Goal: Find specific page/section: Find specific page/section

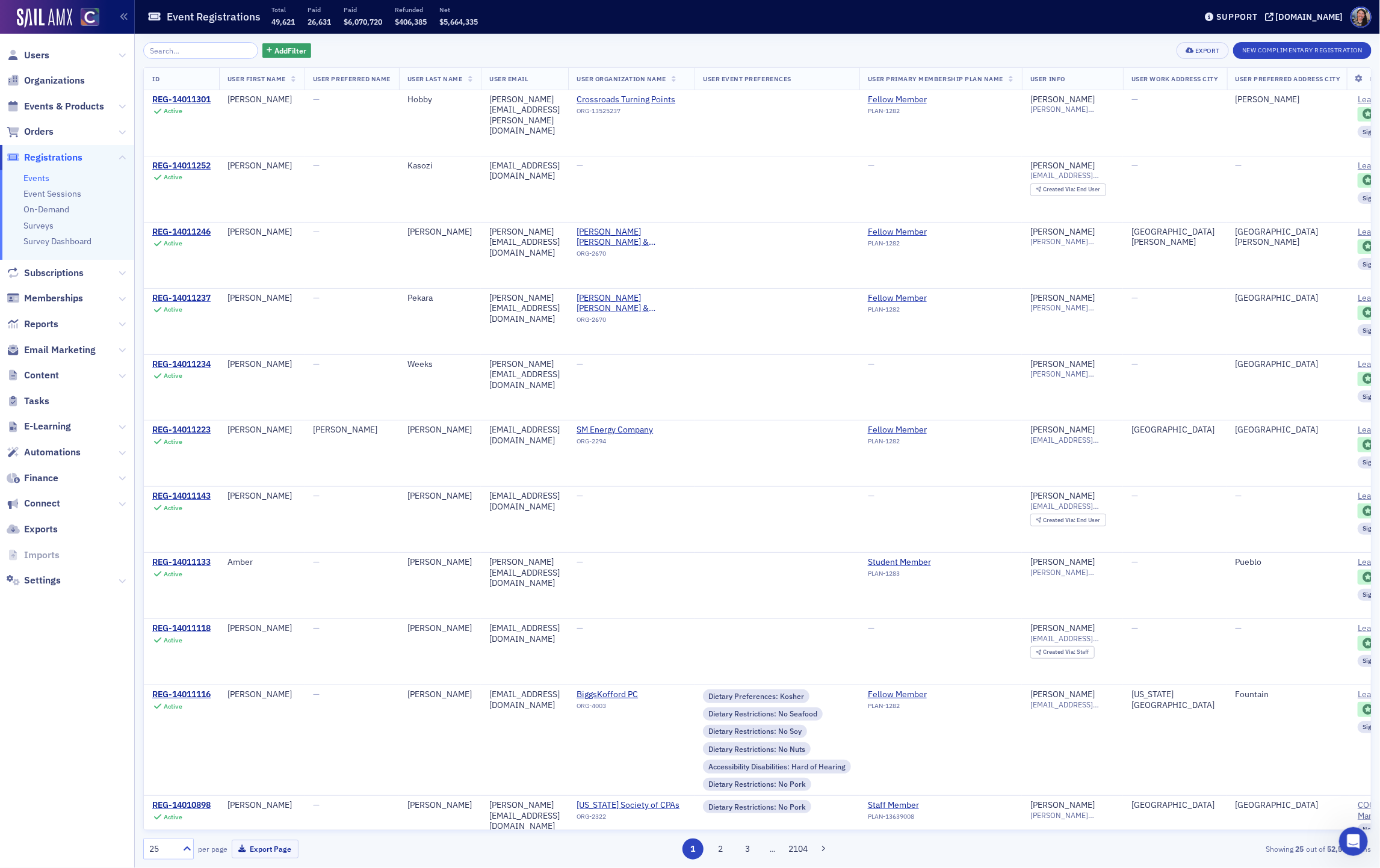
scroll to position [241, 0]
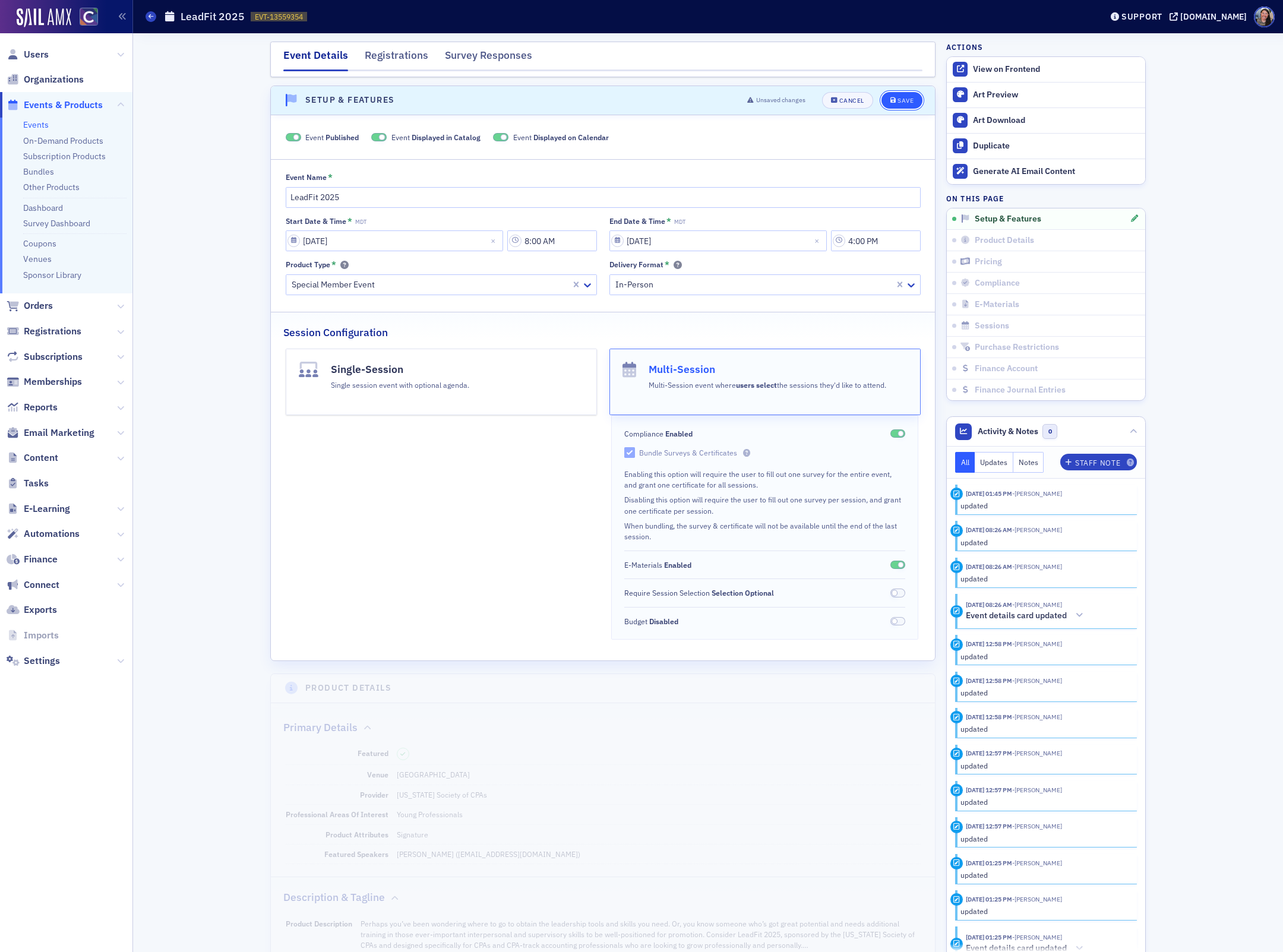
click at [904, 99] on div "Save" at bounding box center [905, 100] width 16 height 7
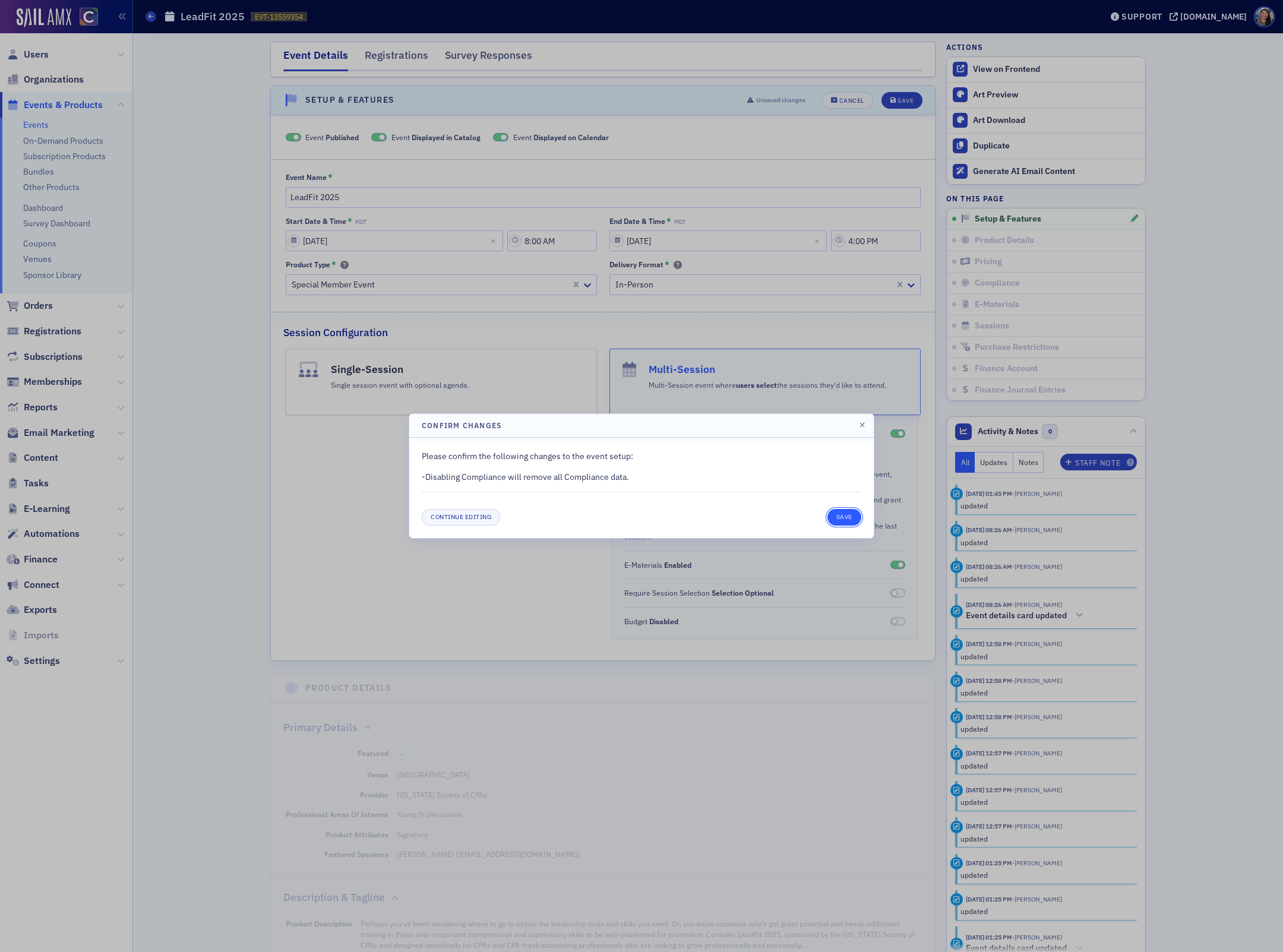
click at [849, 515] on button "Save" at bounding box center [844, 517] width 34 height 16
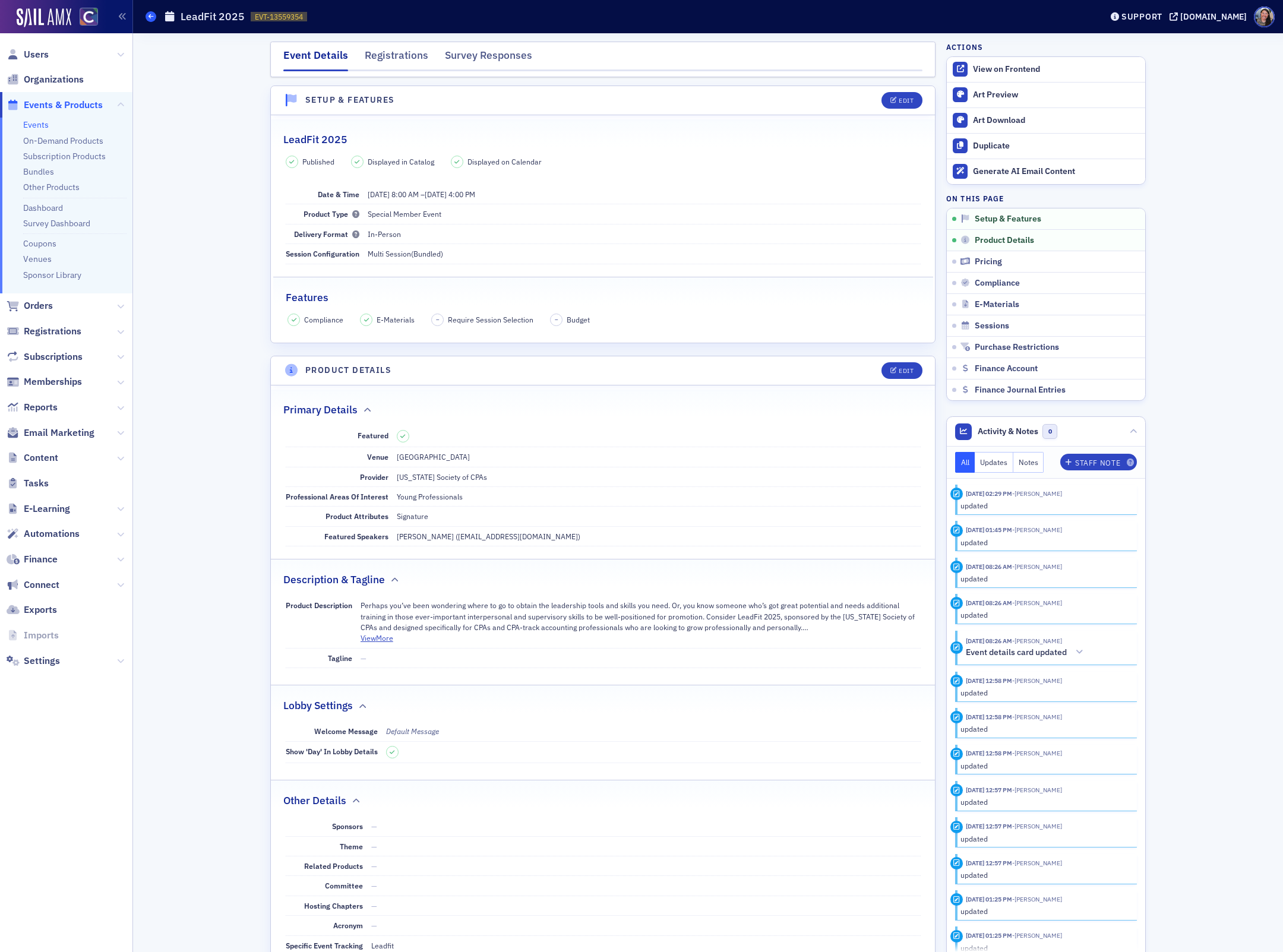
click at [147, 19] on span at bounding box center [151, 17] width 11 height 11
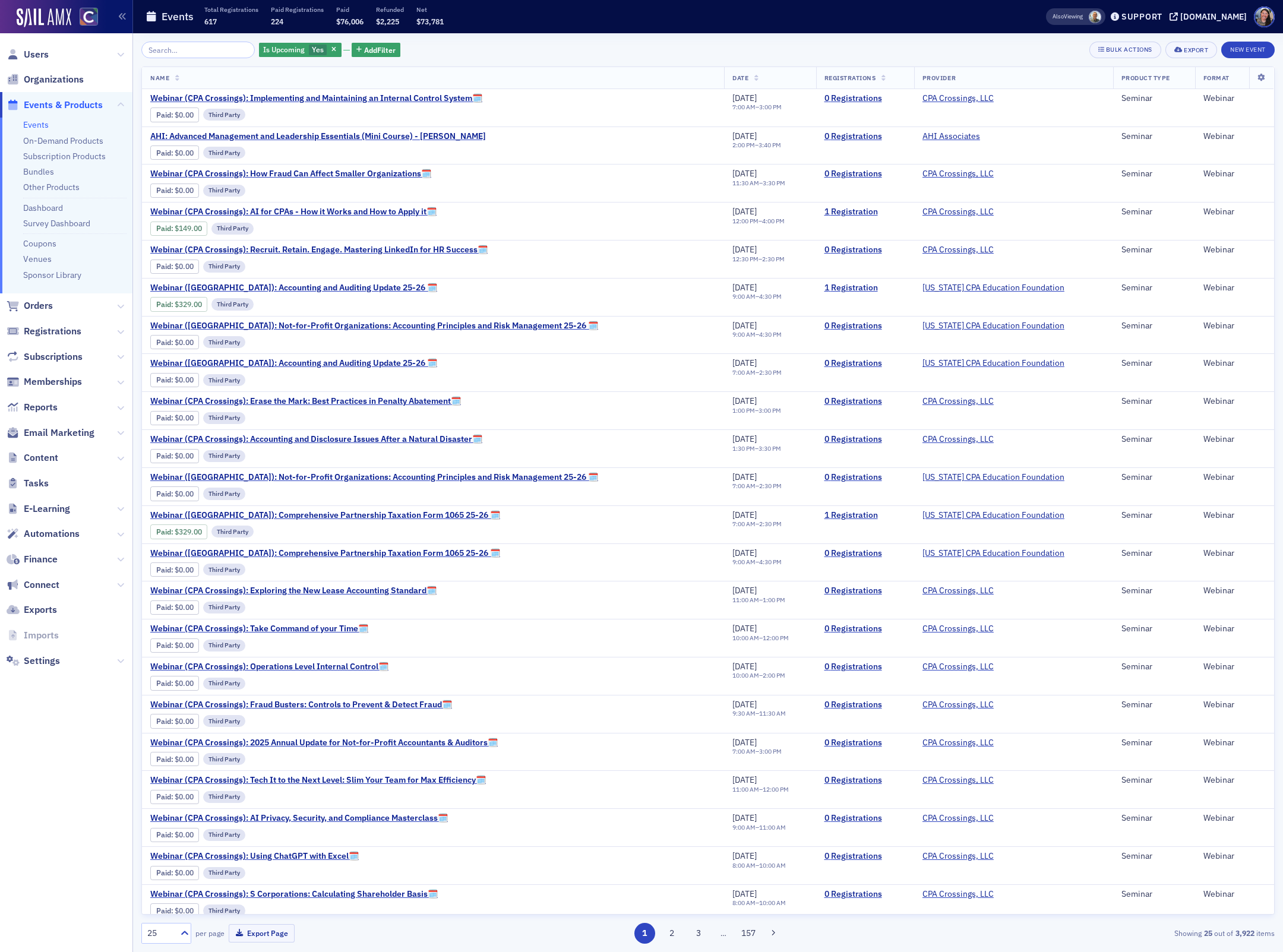
click at [214, 50] on input "search" at bounding box center [198, 50] width 113 height 16
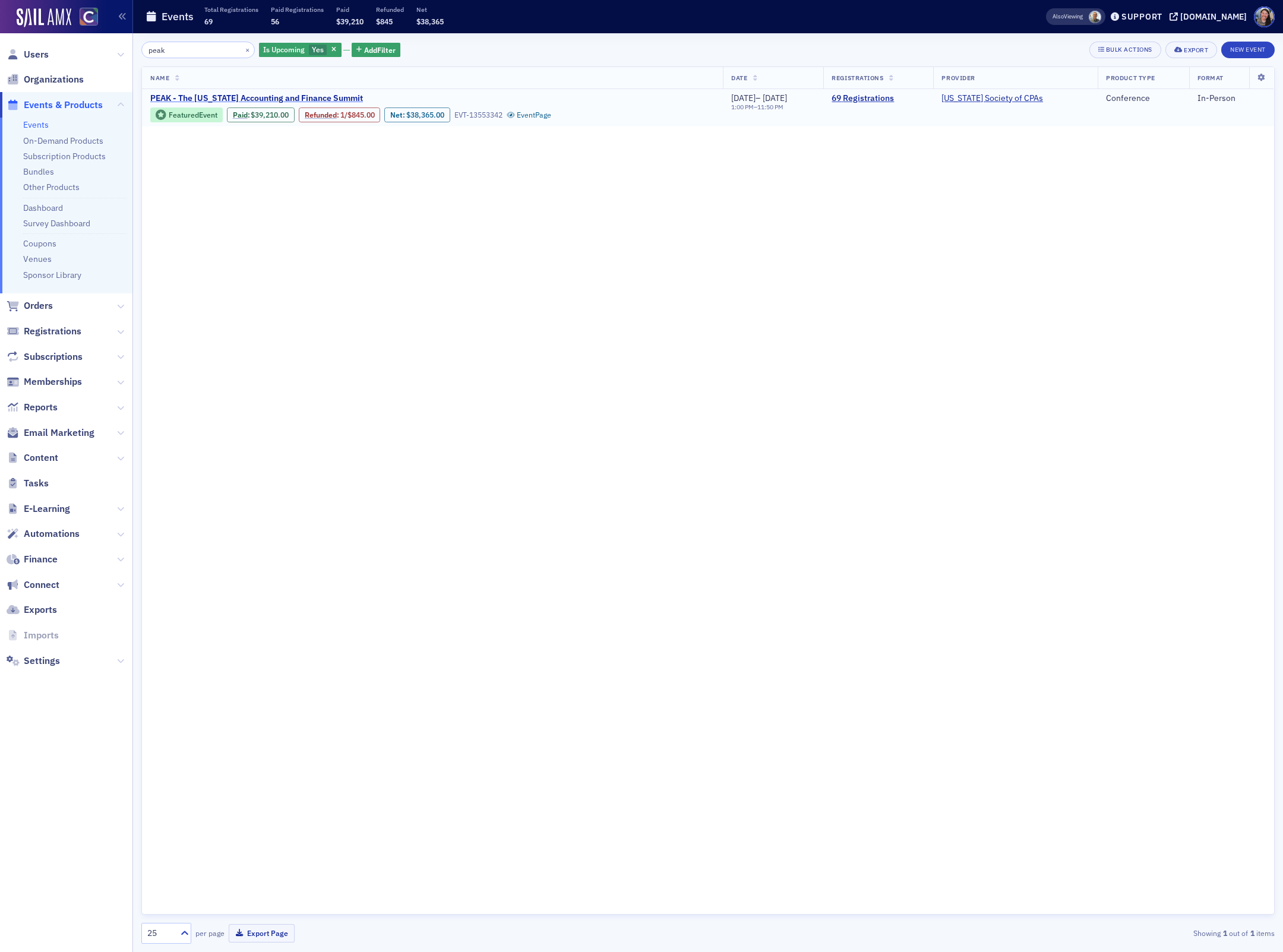
type input "peak"
click at [254, 94] on span "PEAK - The Colorado Accounting and Finance Summit" at bounding box center [256, 99] width 212 height 11
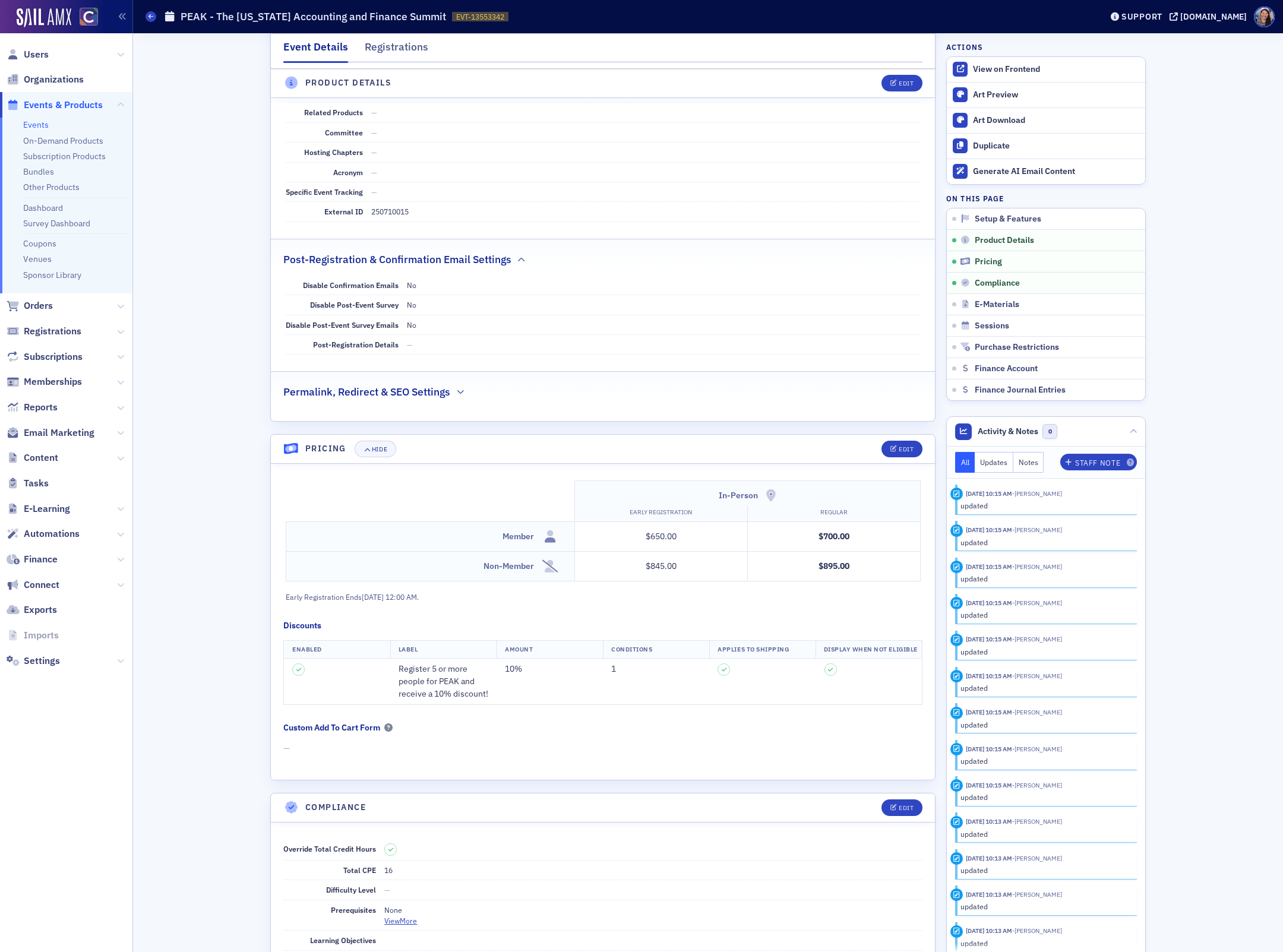
scroll to position [761, 0]
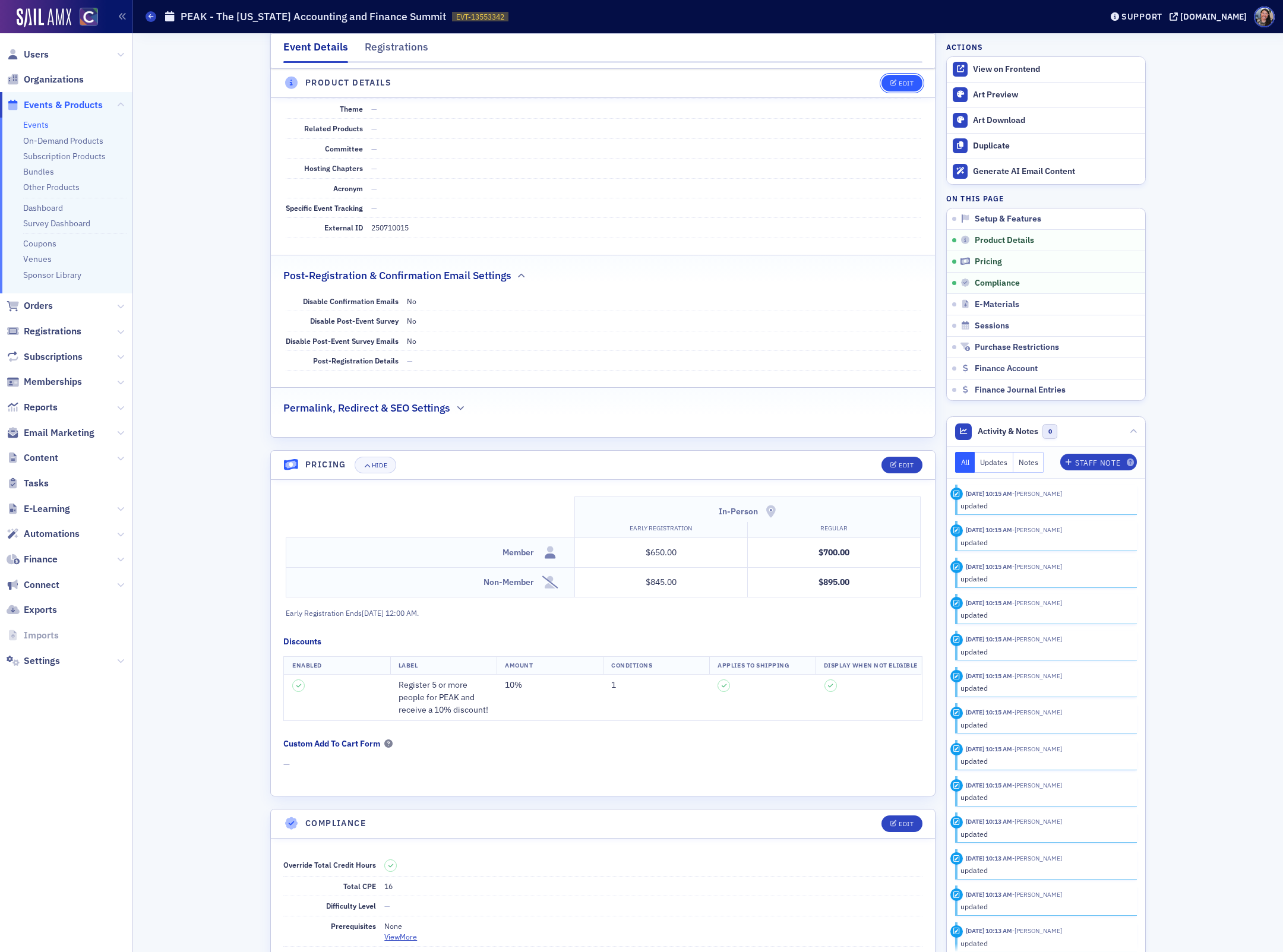
click at [912, 80] on div "Edit" at bounding box center [906, 83] width 15 height 7
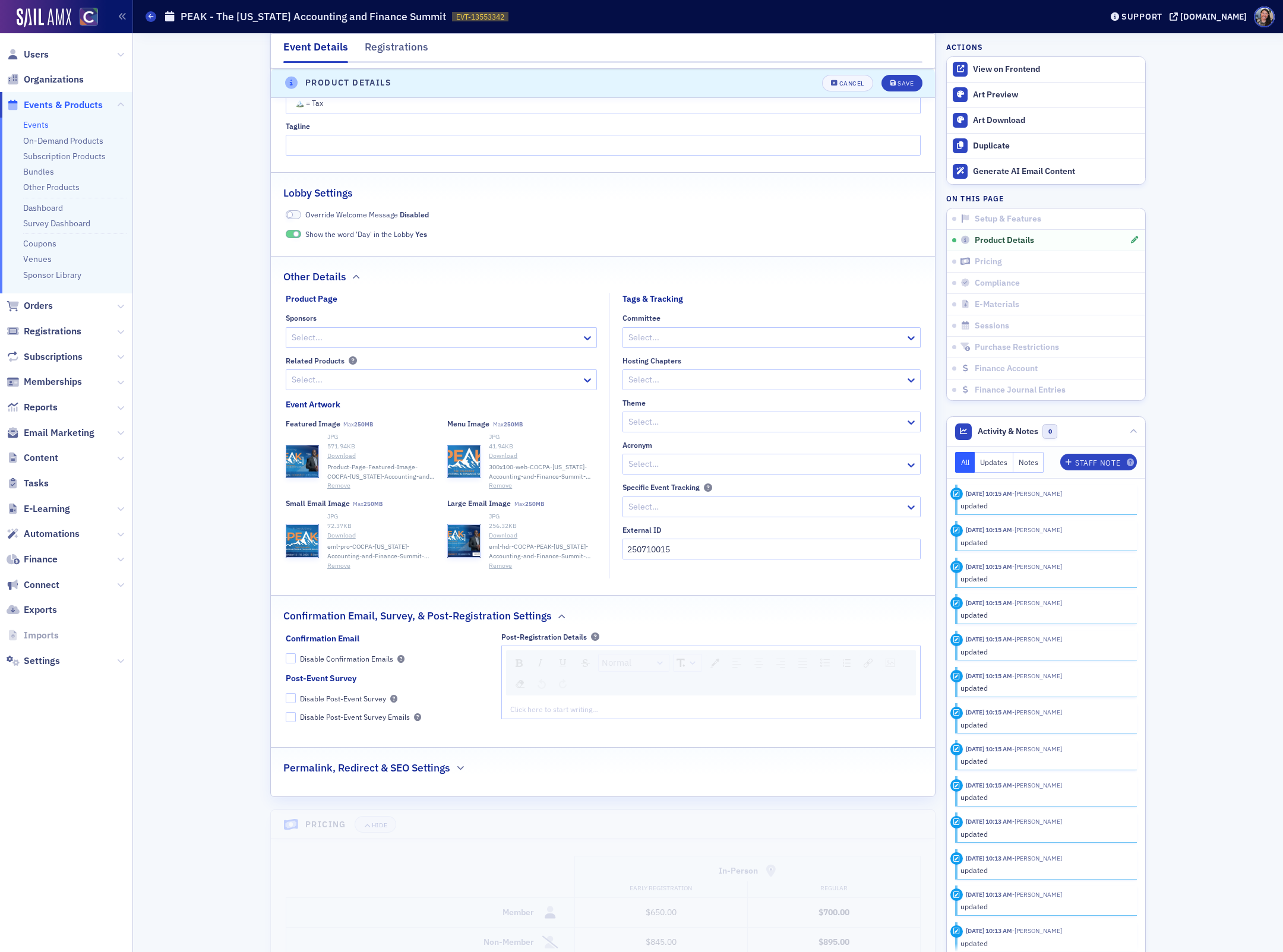
scroll to position [1201, 0]
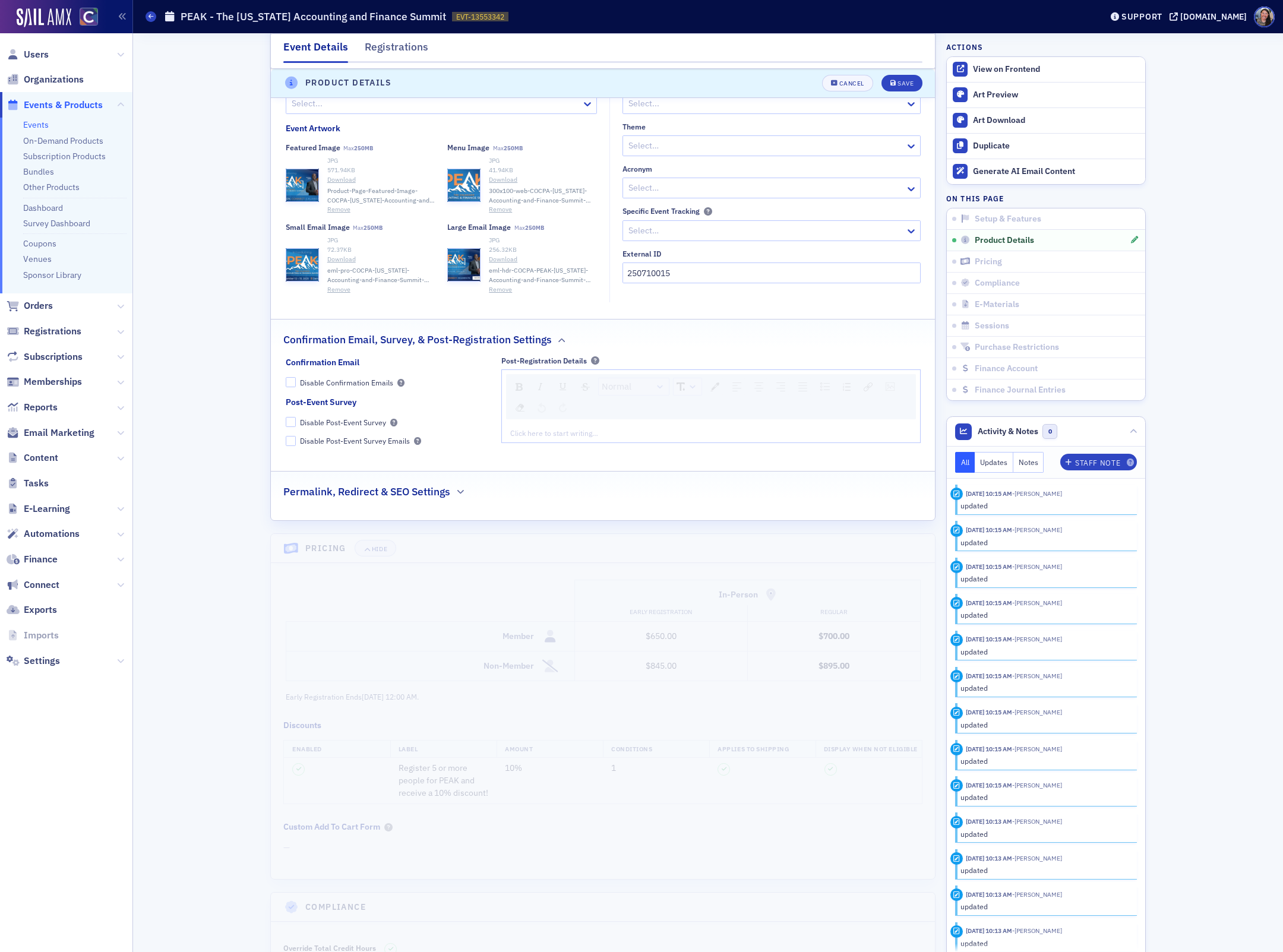
click at [425, 487] on div "Permalink, Redirect & SEO Settings" at bounding box center [603, 485] width 639 height 28
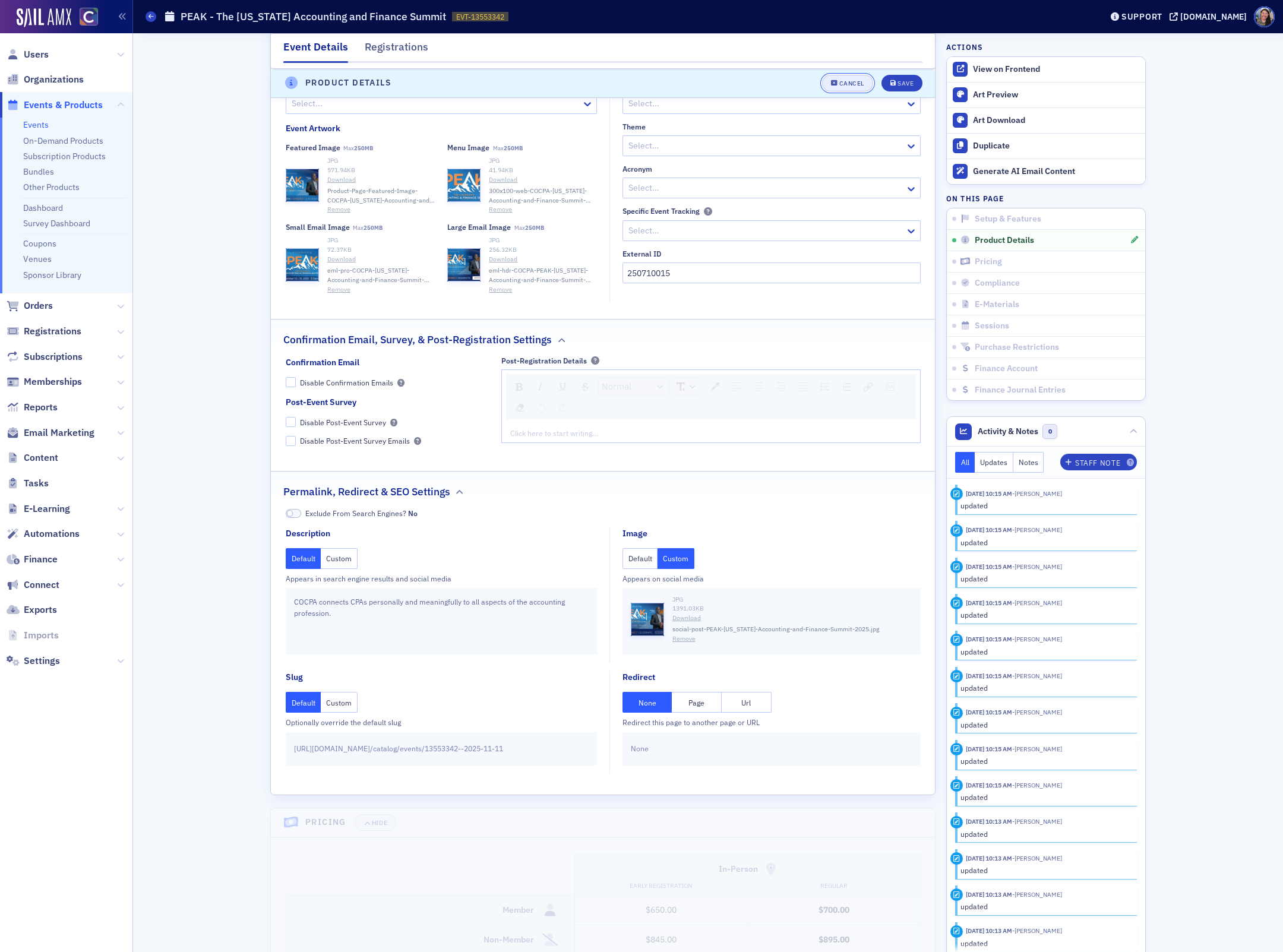
click at [830, 87] on button "Cancel" at bounding box center [847, 83] width 51 height 16
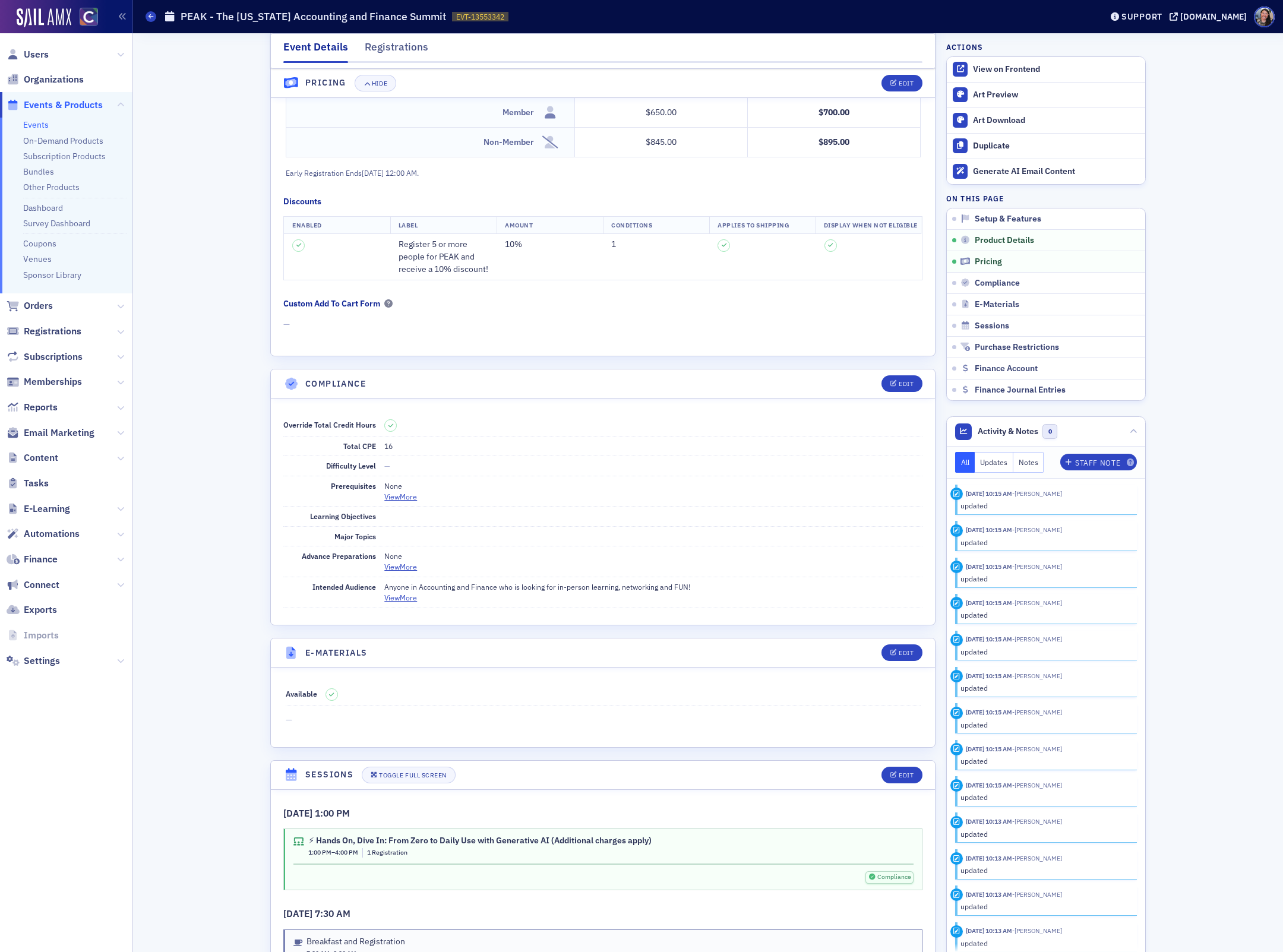
scroll to position [289, 0]
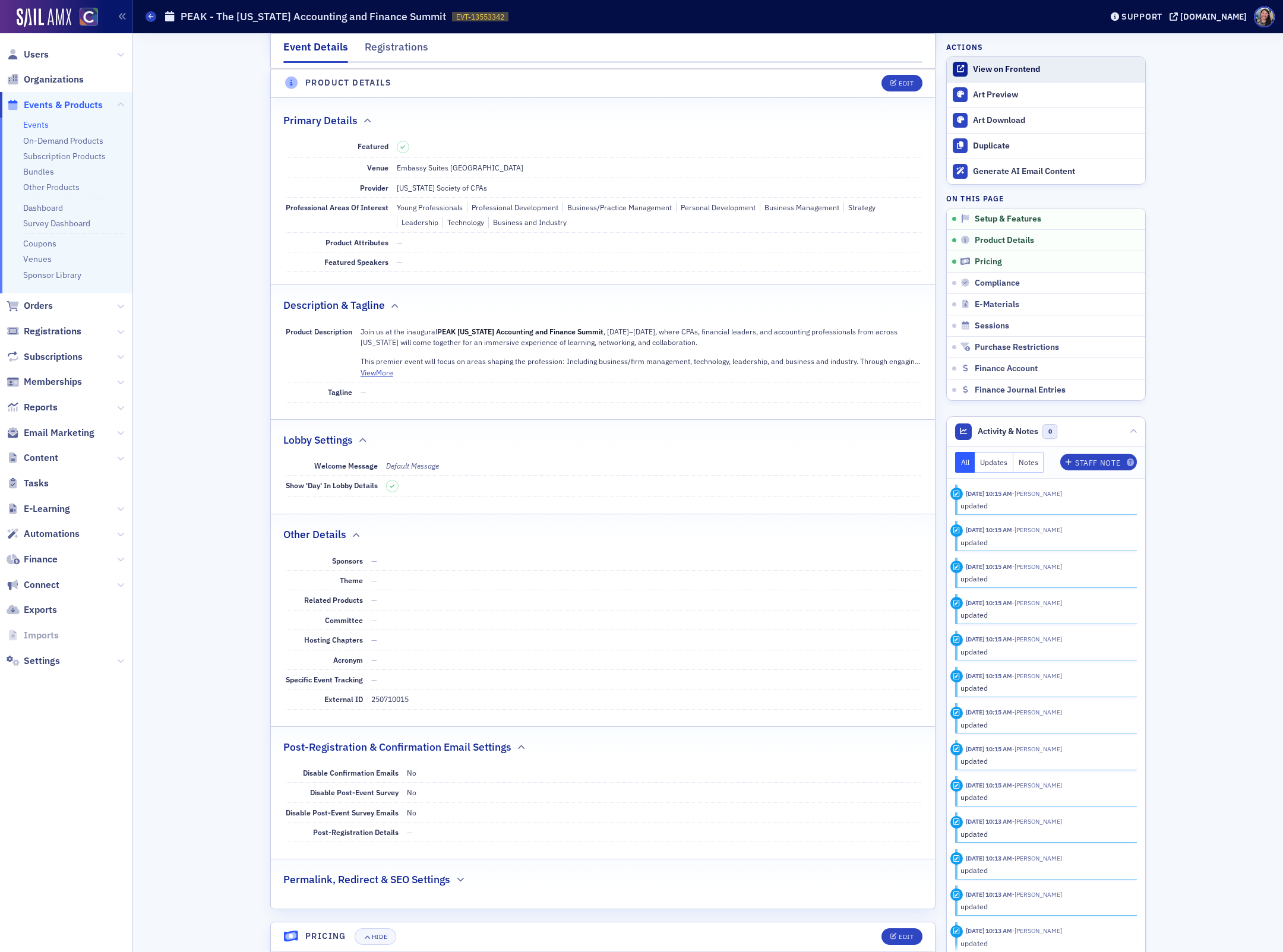
click at [996, 69] on div "View on Frontend" at bounding box center [1055, 70] width 166 height 11
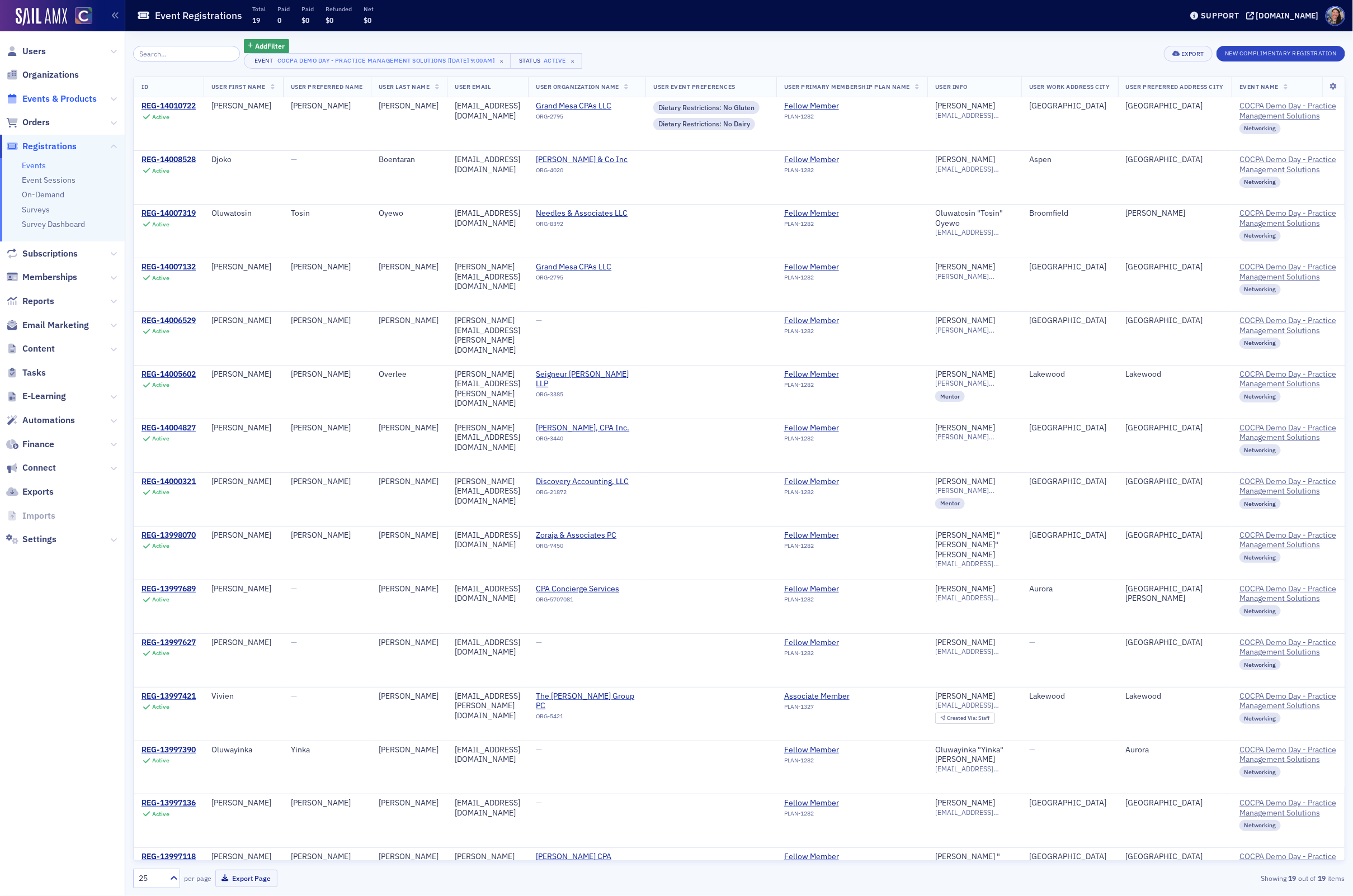
click at [63, 101] on span "Events & Products" at bounding box center [59, 99] width 75 height 13
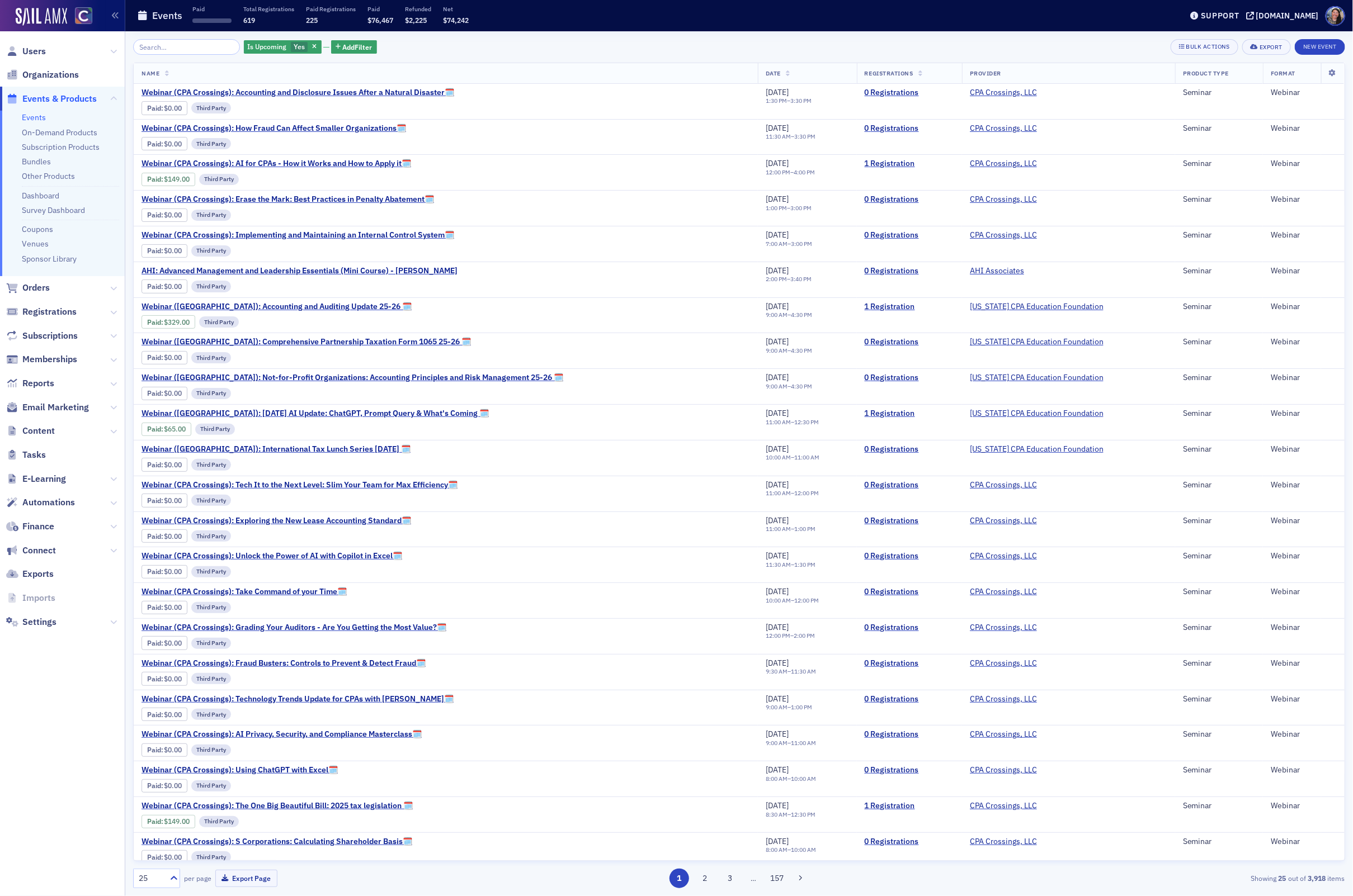
click at [39, 116] on link "Events" at bounding box center [34, 117] width 24 height 10
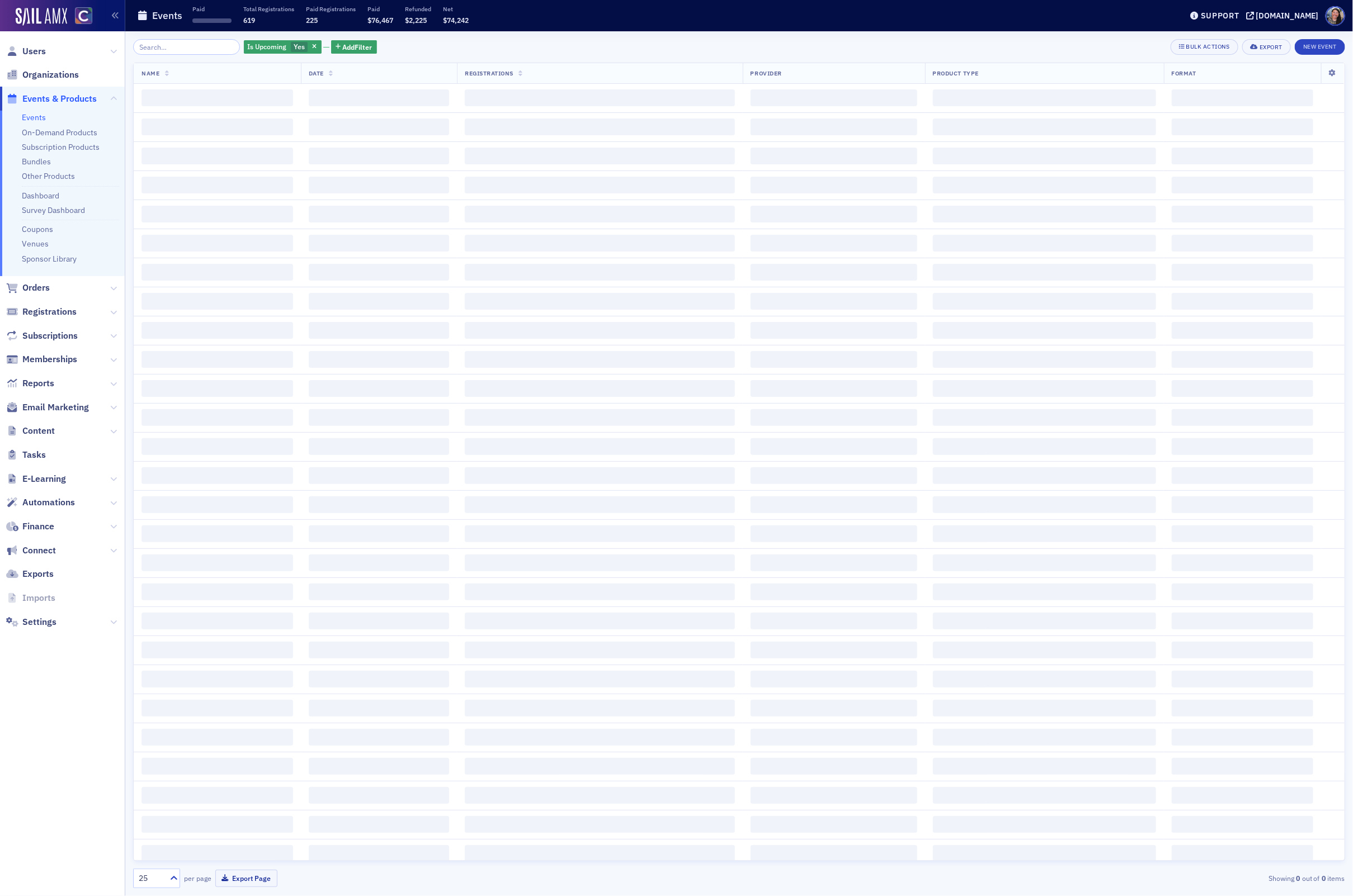
click at [174, 46] on input "search" at bounding box center [186, 47] width 107 height 15
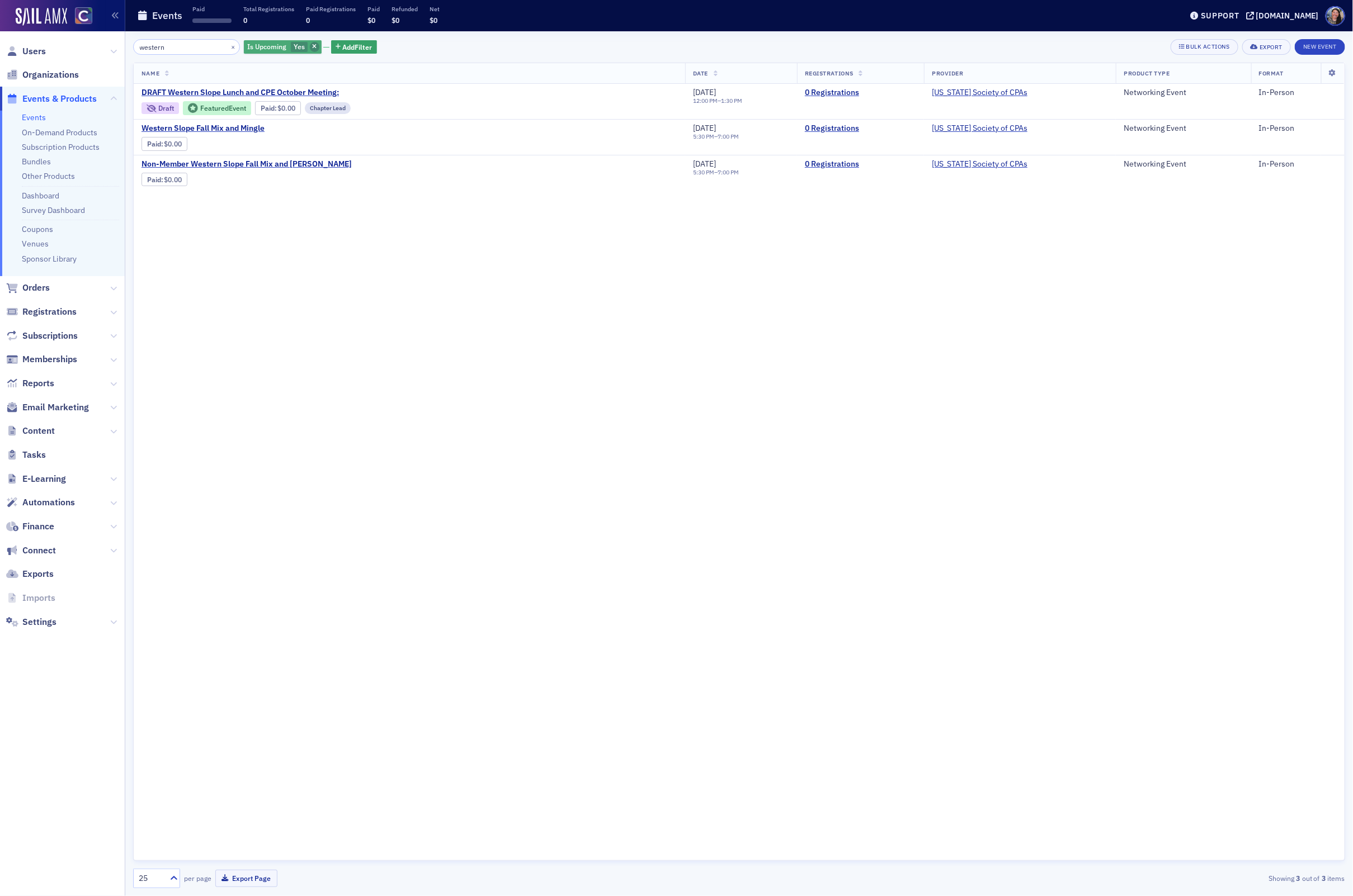
type input "western"
click at [312, 46] on icon "button" at bounding box center [315, 47] width 5 height 6
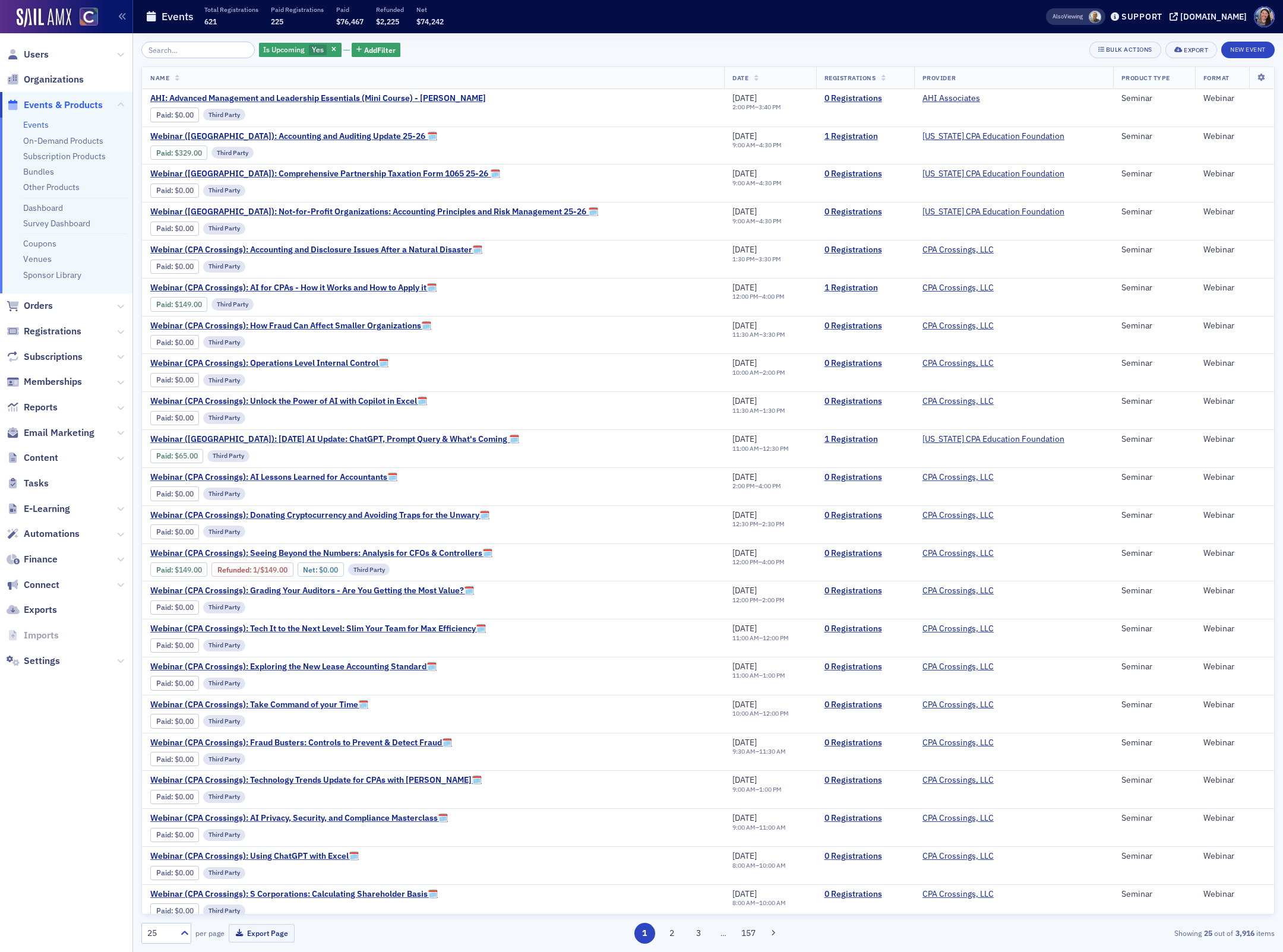
scroll to position [238, 0]
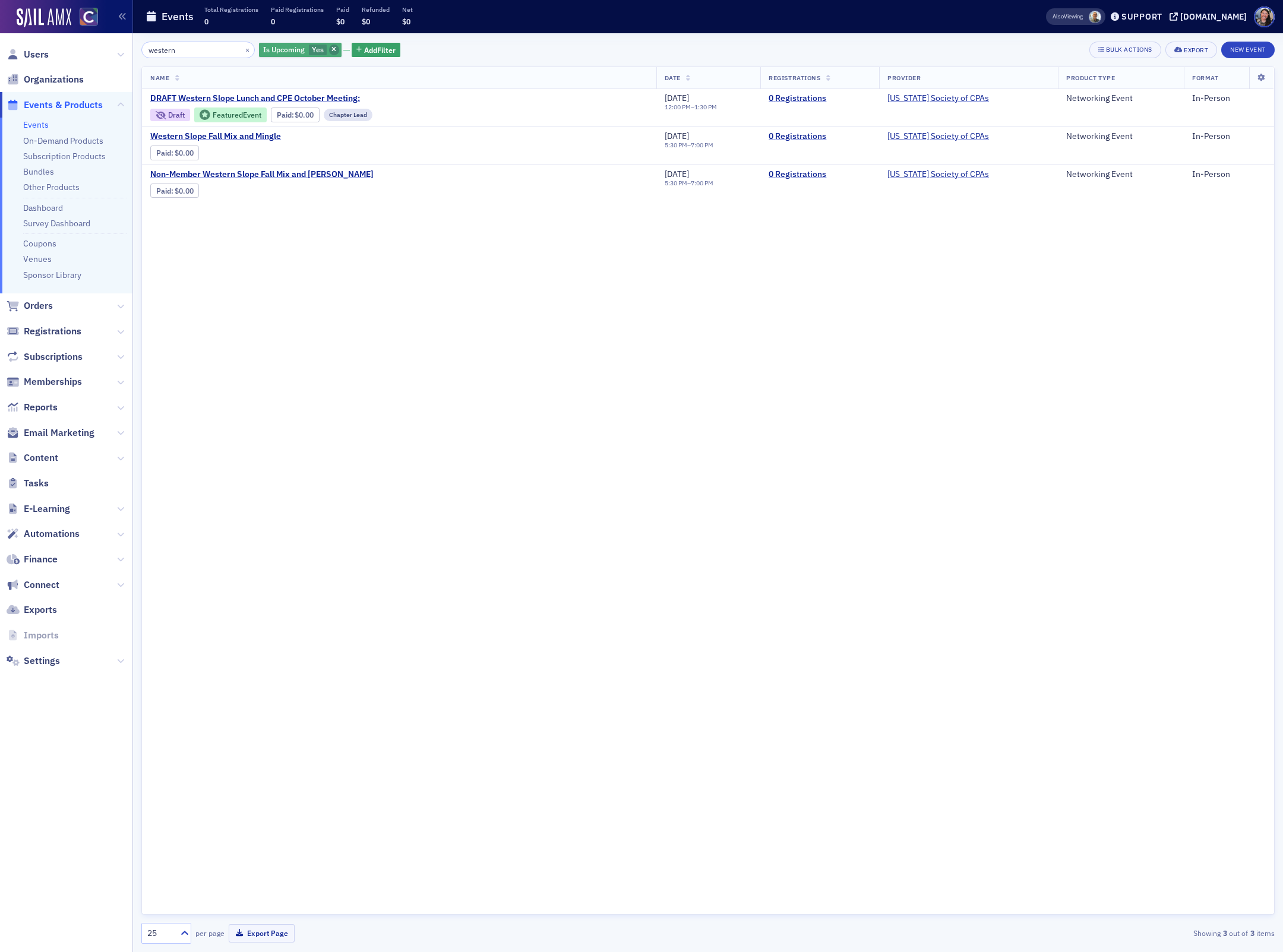
click at [332, 51] on icon "button" at bounding box center [334, 50] width 5 height 7
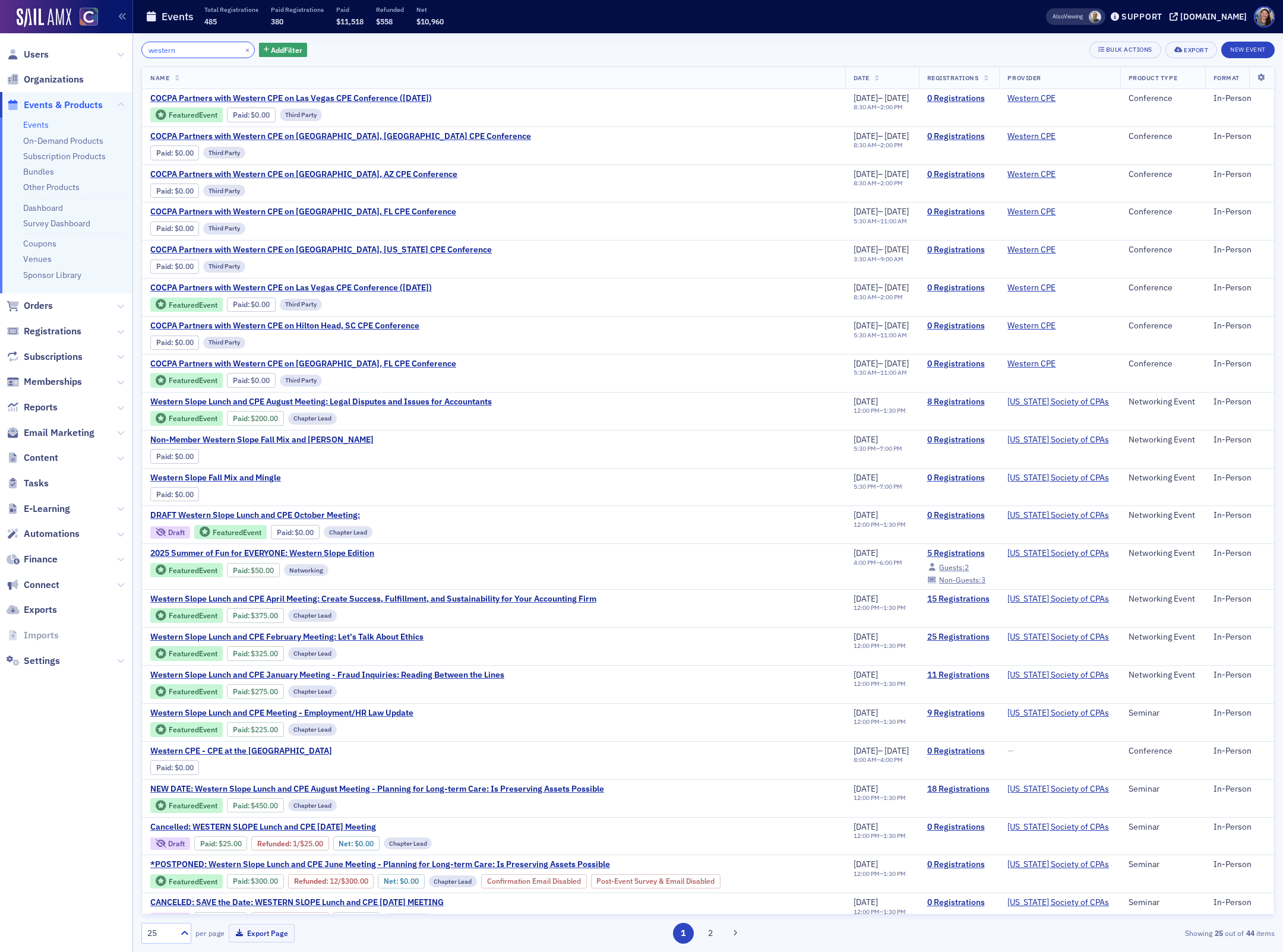
click at [203, 51] on input "western" at bounding box center [198, 50] width 113 height 16
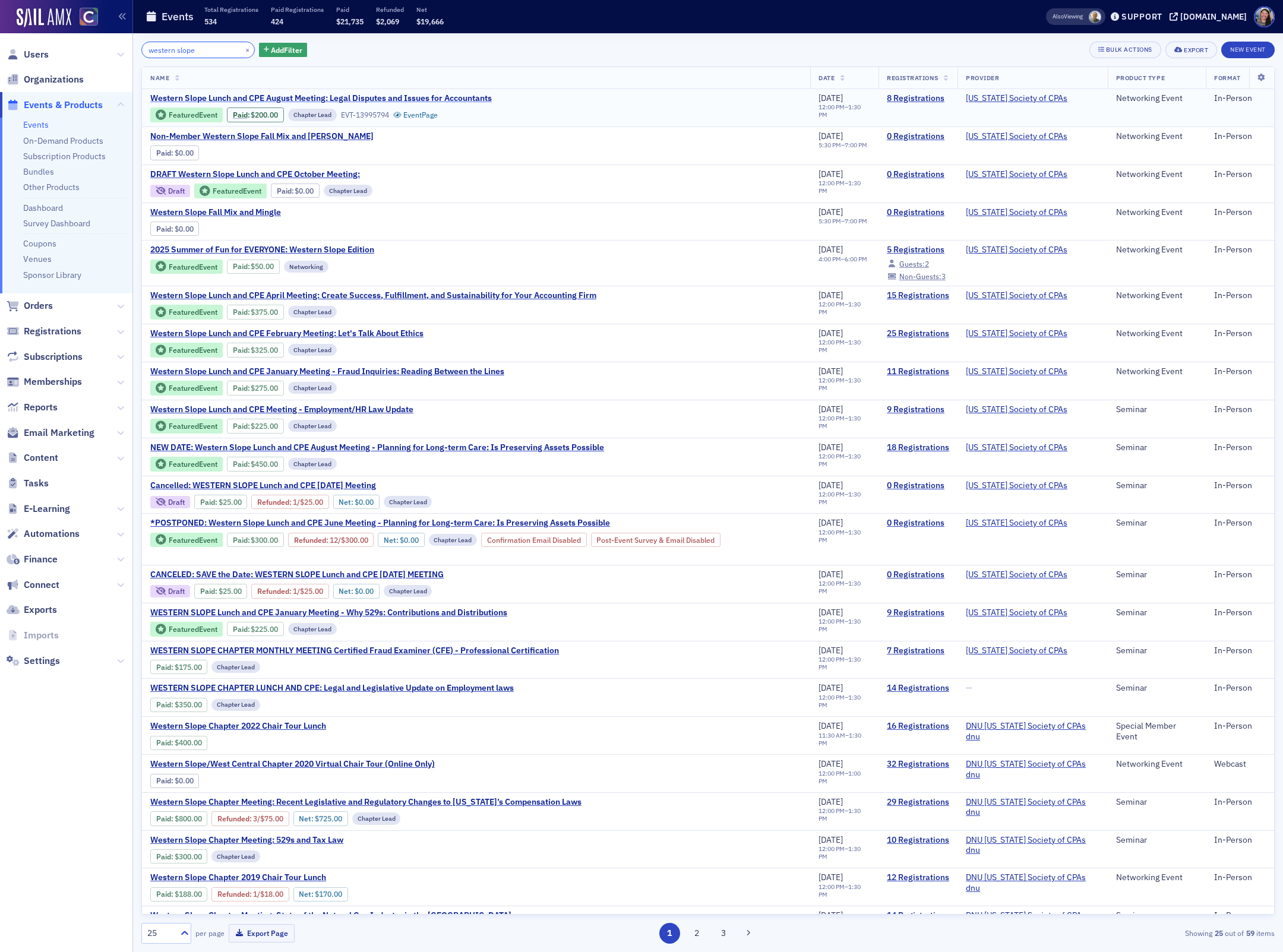
type input "western slope"
click at [441, 94] on span "Western Slope Lunch and CPE August Meeting: Legal Disputes and Issues for Accou…" at bounding box center [321, 99] width 341 height 11
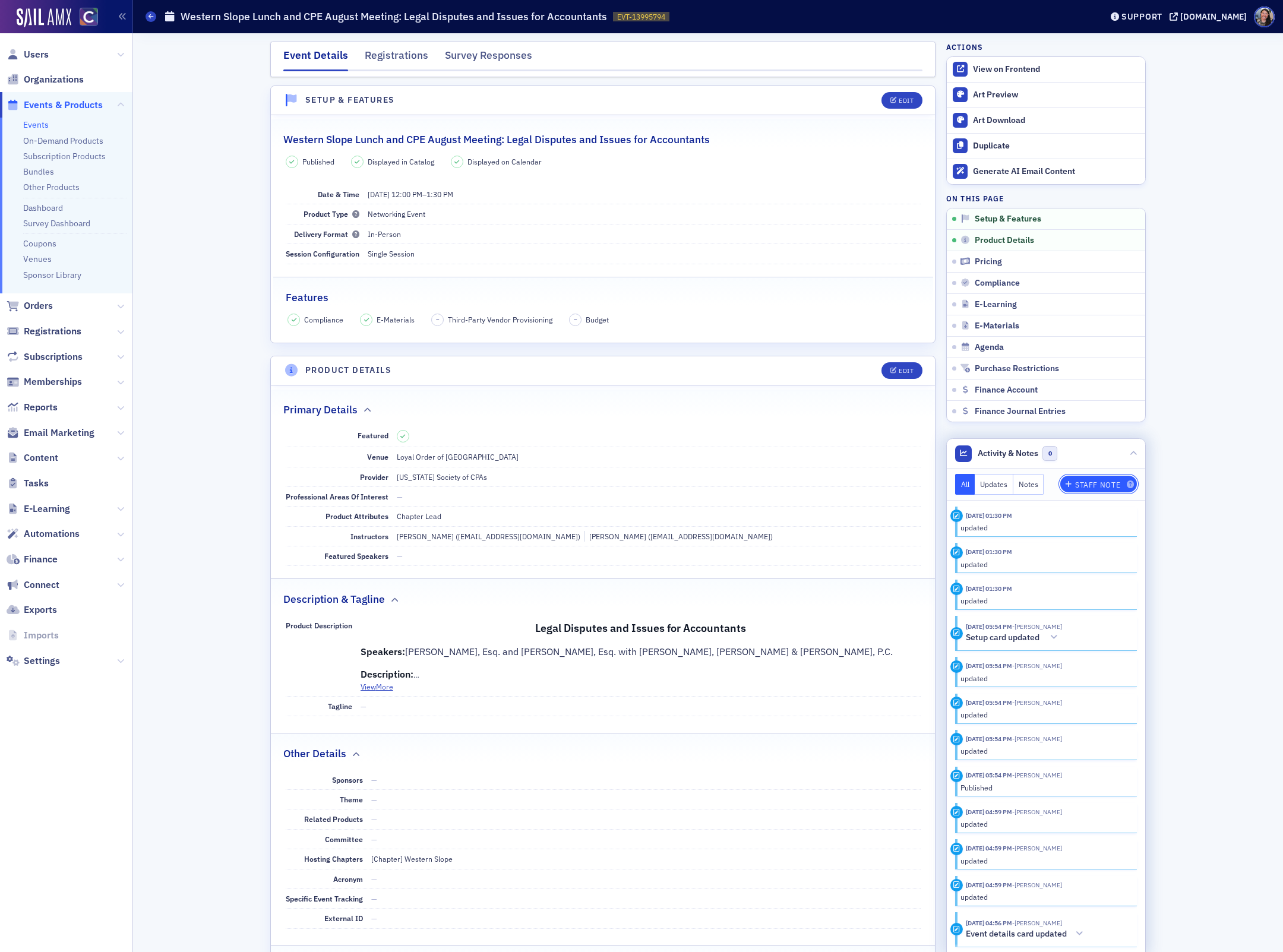
click at [1091, 482] on div "Staff Note" at bounding box center [1097, 485] width 45 height 7
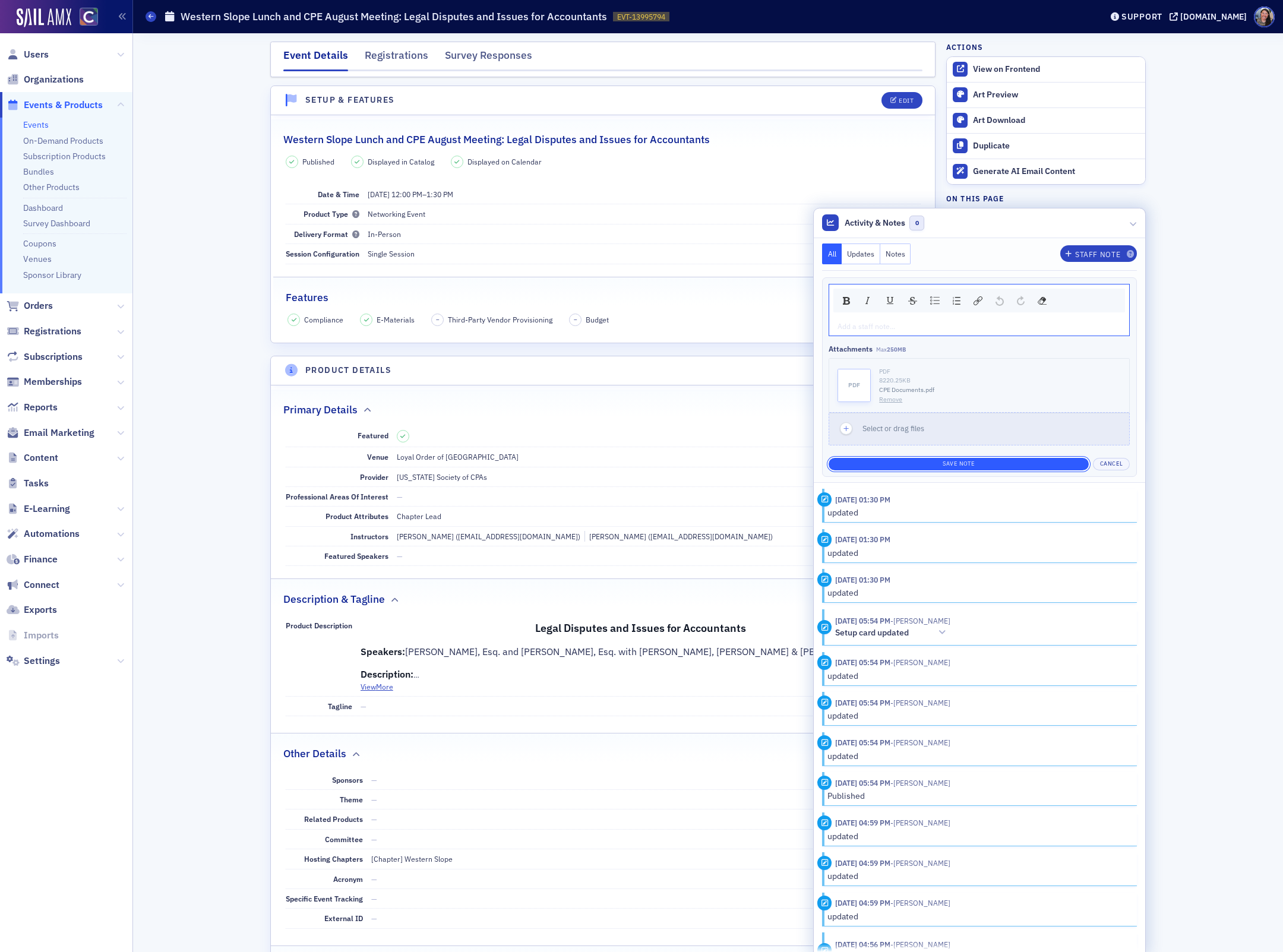
click at [961, 465] on button "Save Note" at bounding box center [959, 464] width 260 height 13
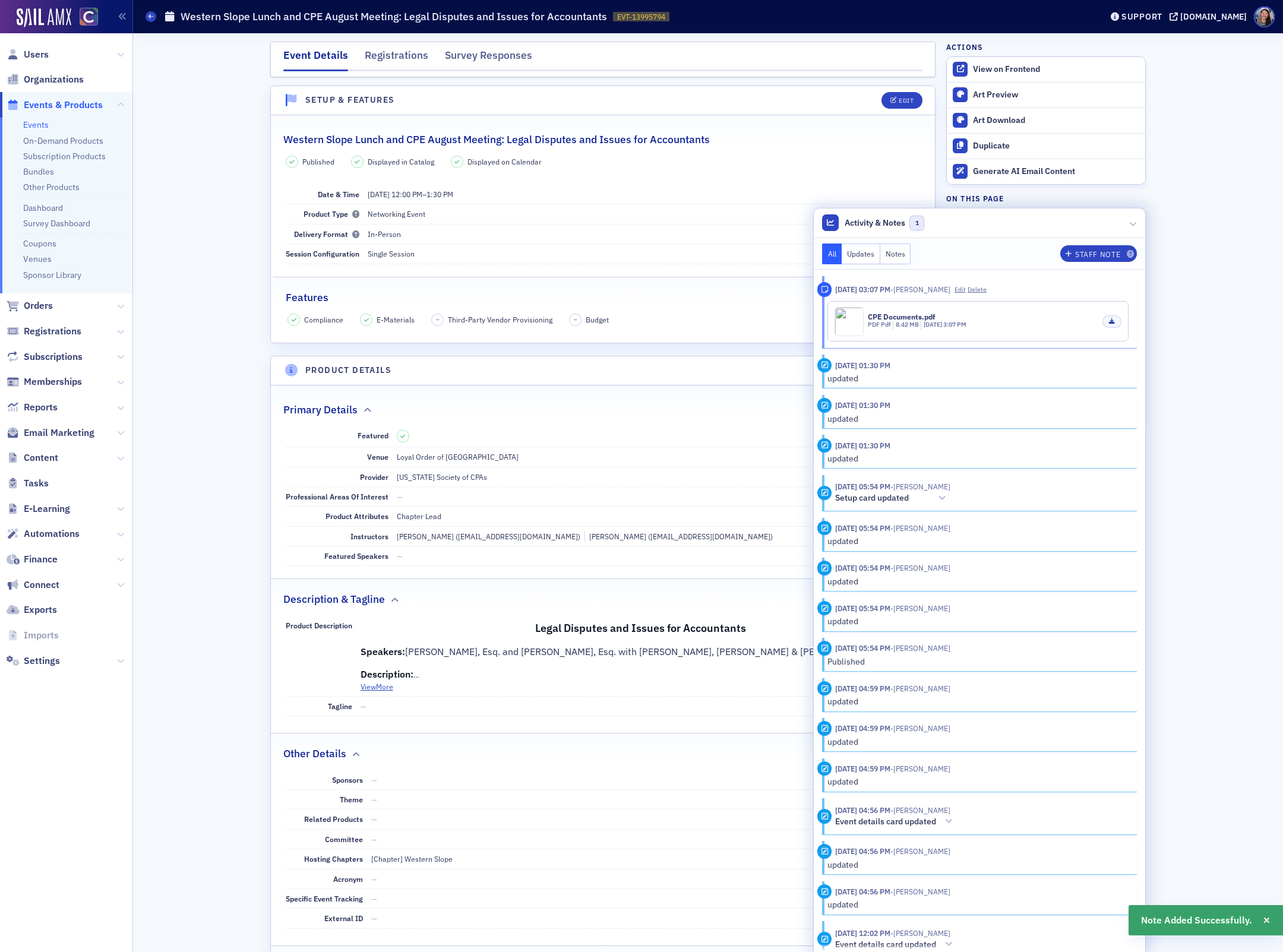
click at [809, 172] on div "Published Displayed in Catalog Displayed on Calendar Date & Time 8/28/2025 12:0…" at bounding box center [602, 241] width 664 height 171
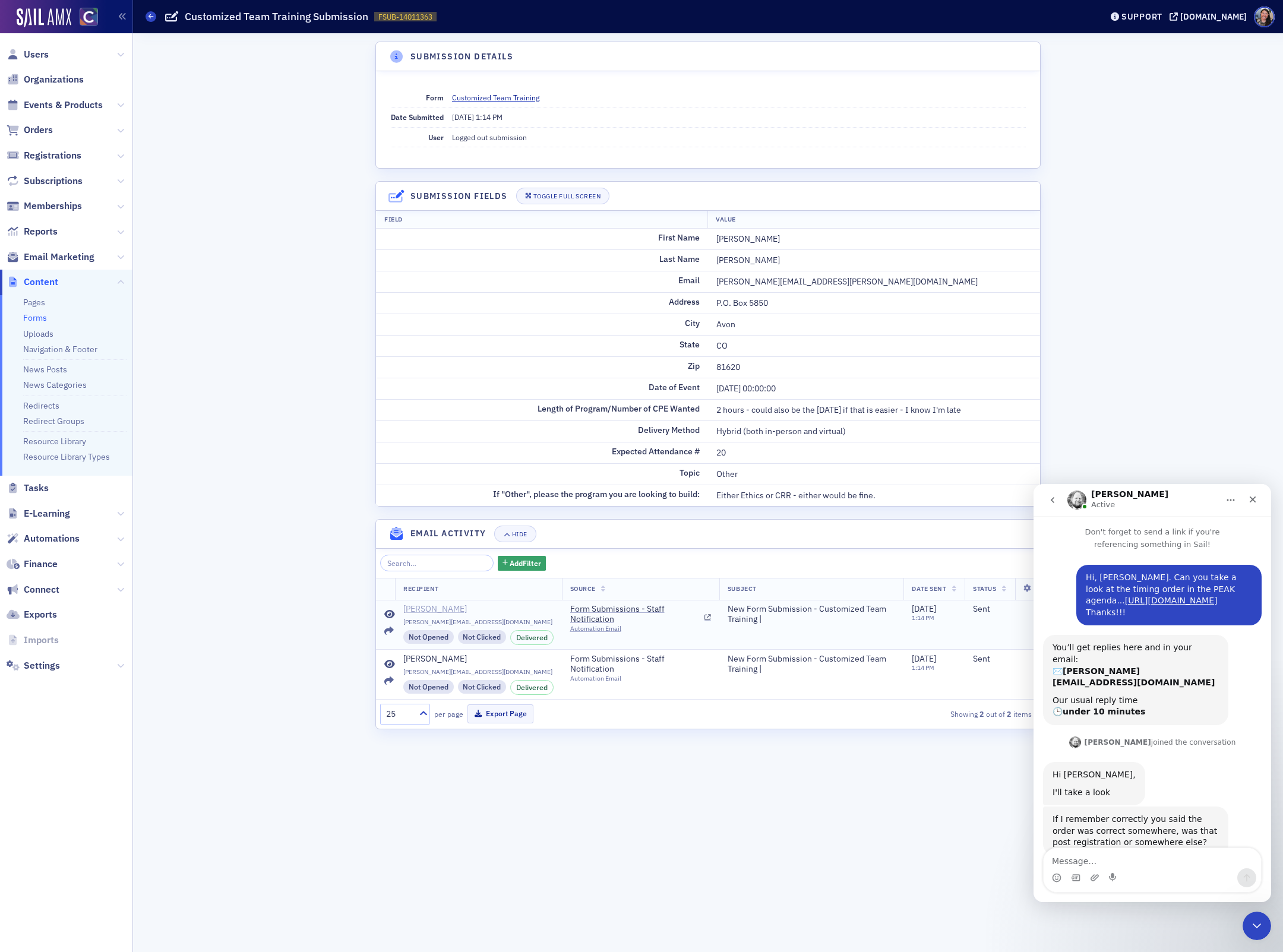
scroll to position [238, 0]
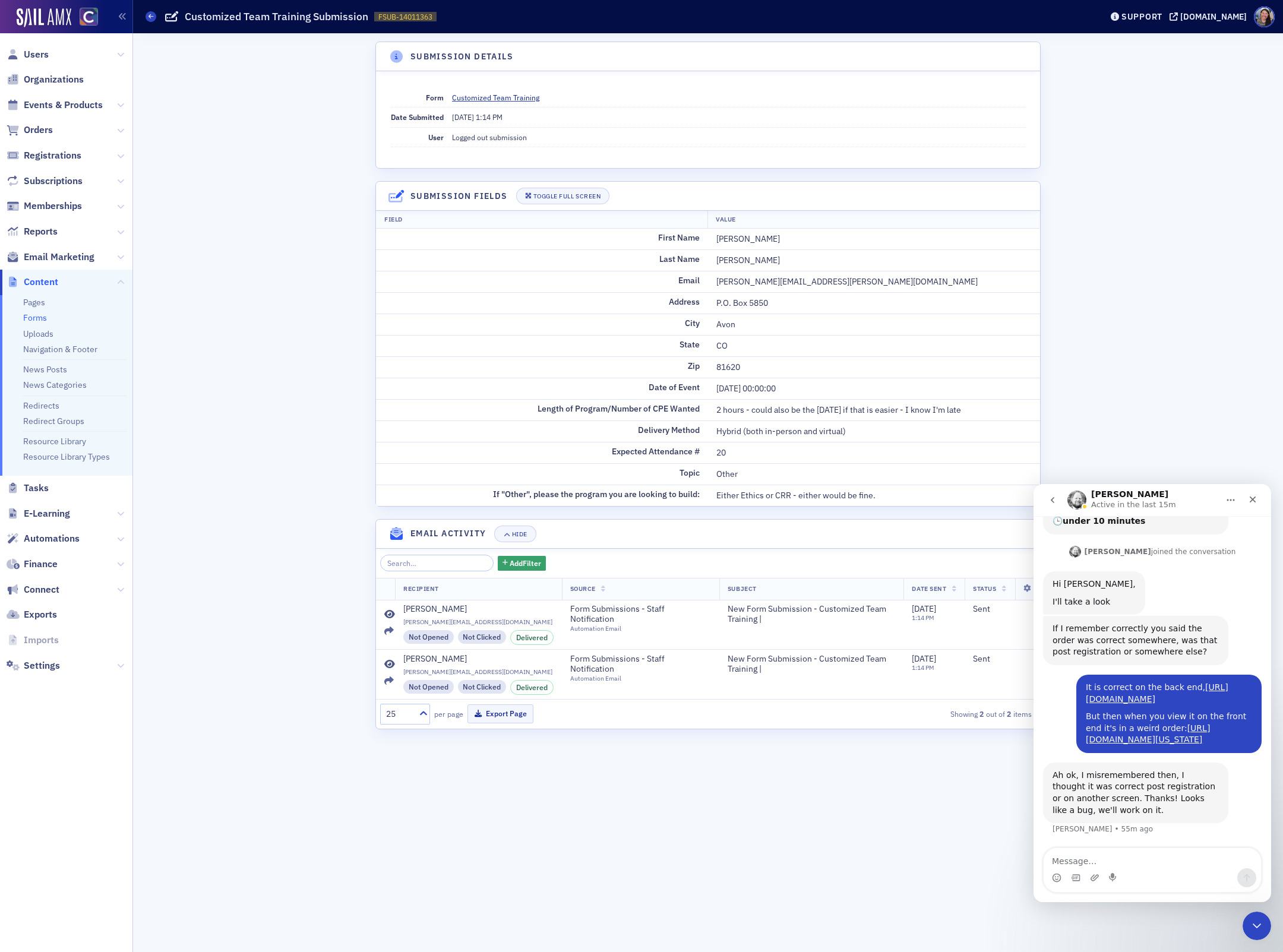
click at [294, 423] on div "Submission Details Form Customized Team Training Date Submitted [DATE] 1:14 PM …" at bounding box center [708, 493] width 1133 height 919
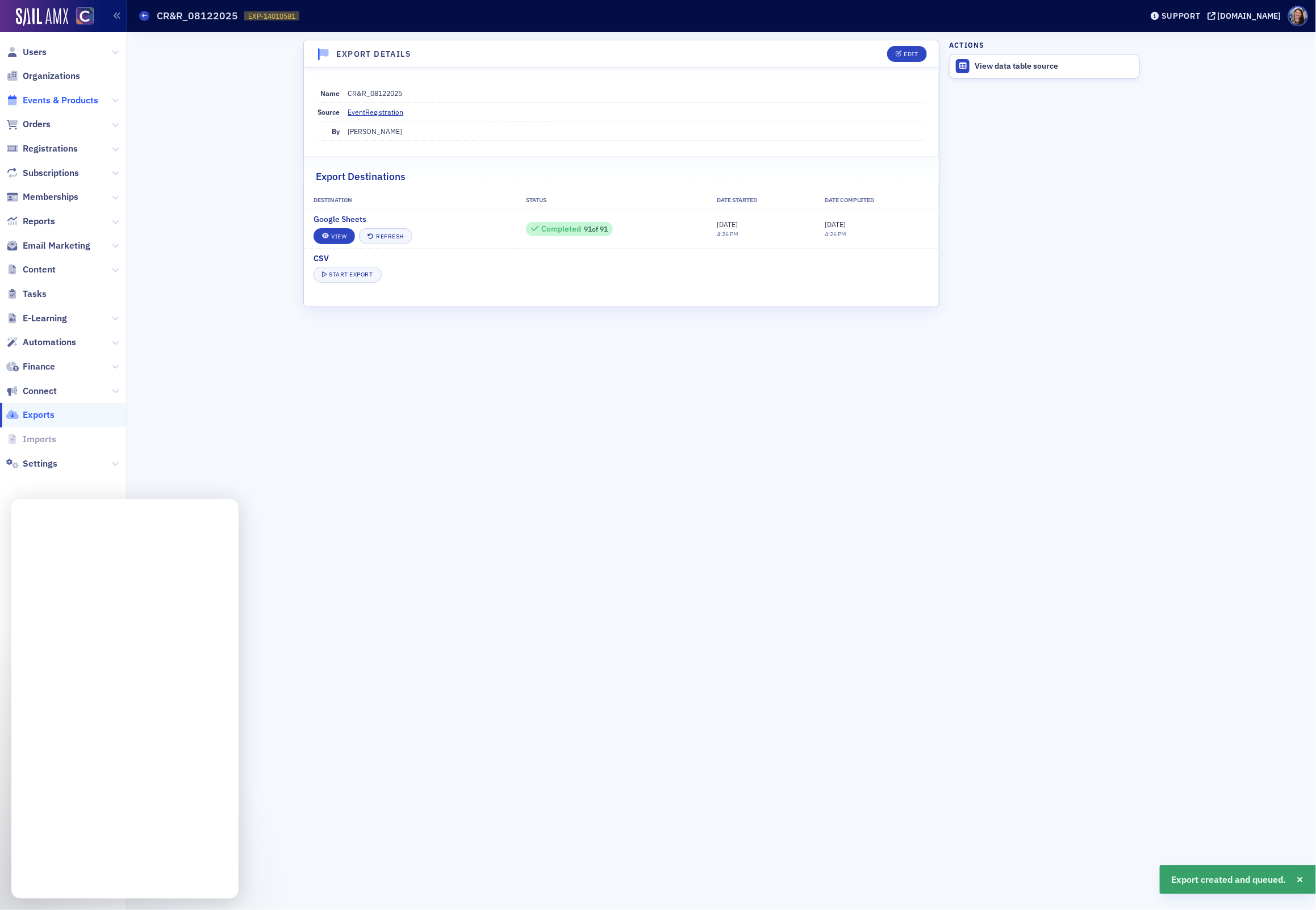
click at [35, 103] on span "Events & Products" at bounding box center [60, 101] width 76 height 13
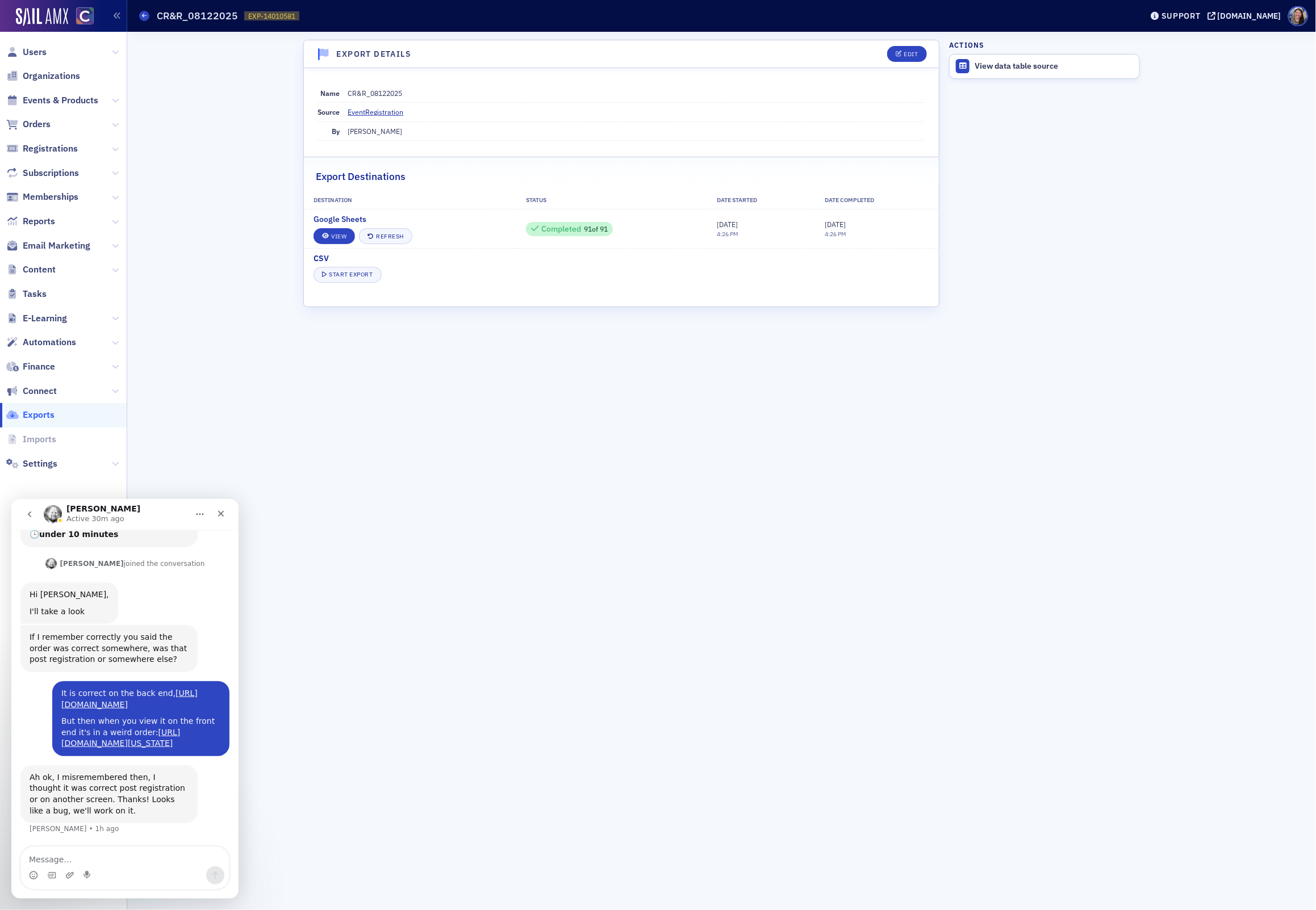
scroll to position [227, 0]
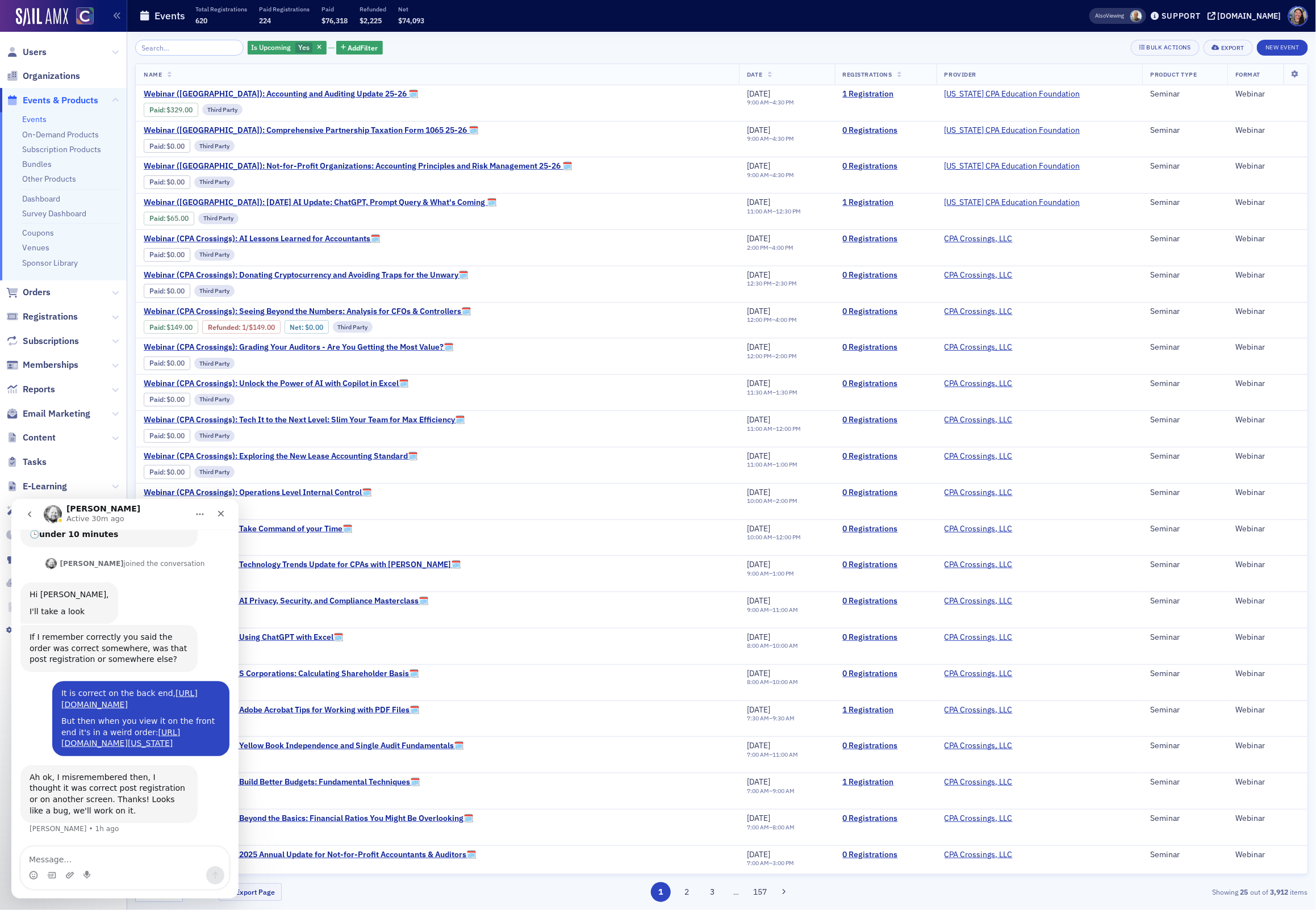
click at [170, 60] on div "Is Upcoming Yes Add Filter Bulk Actions Export New Event Name Date Registration…" at bounding box center [722, 471] width 1172 height 863
click at [170, 49] on input "search" at bounding box center [189, 47] width 108 height 16
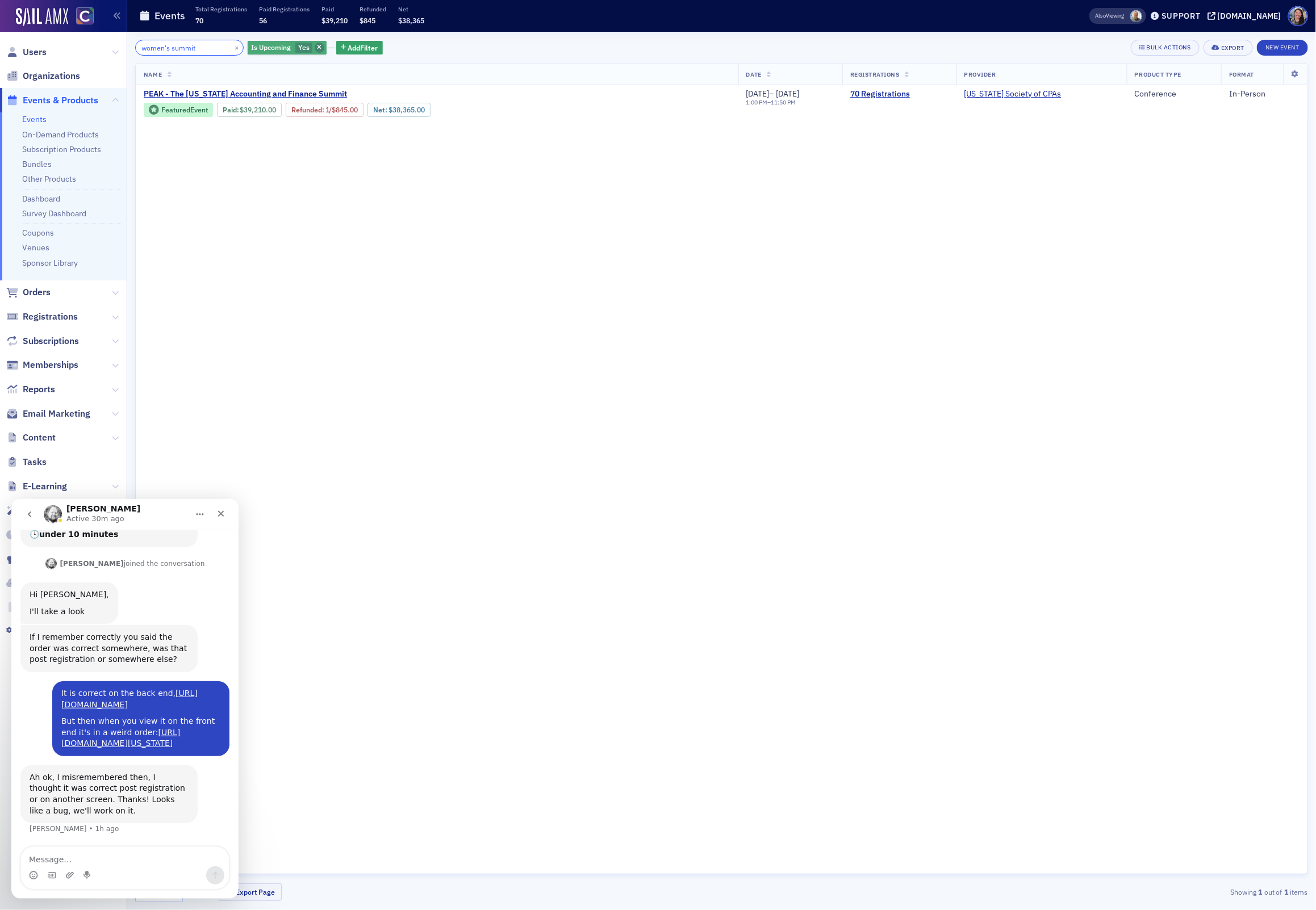
type input "women's summit"
click at [315, 46] on span "button" at bounding box center [320, 48] width 10 height 10
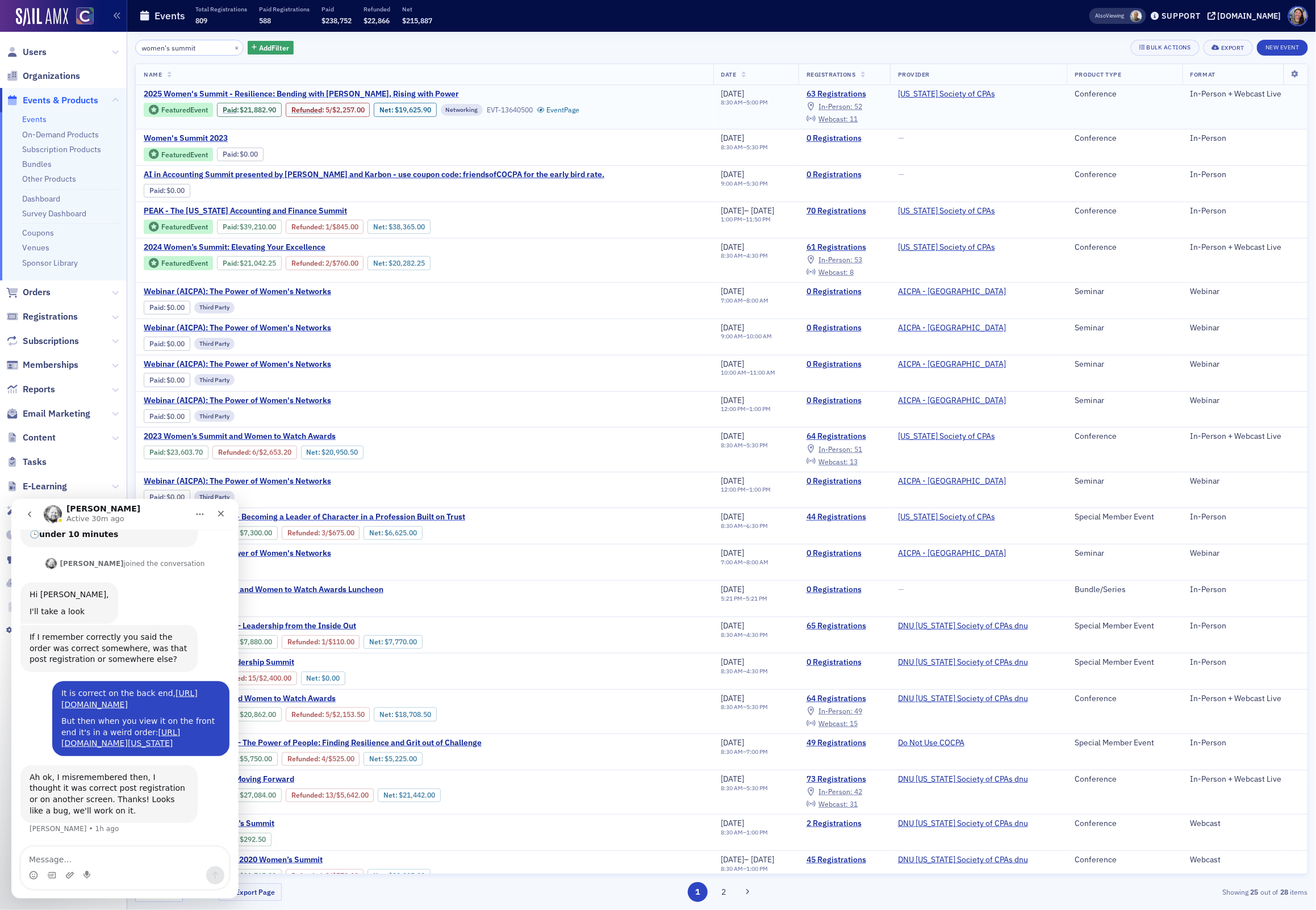
click at [399, 93] on span "2025 Women's Summit - Resilience: Bending with [PERSON_NAME], Rising with Power" at bounding box center [301, 94] width 315 height 10
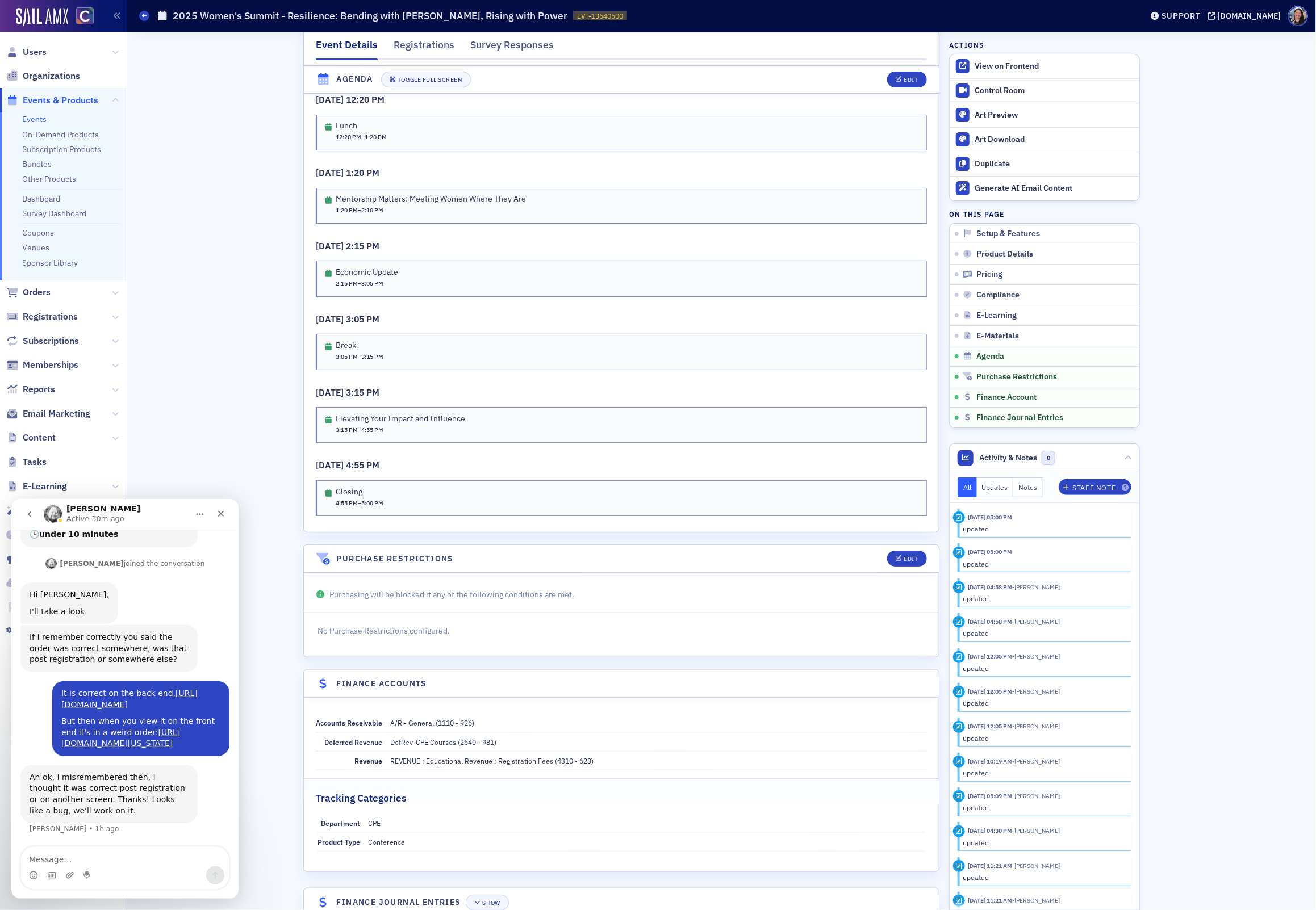
scroll to position [2349, 0]
